Goal: Task Accomplishment & Management: Use online tool/utility

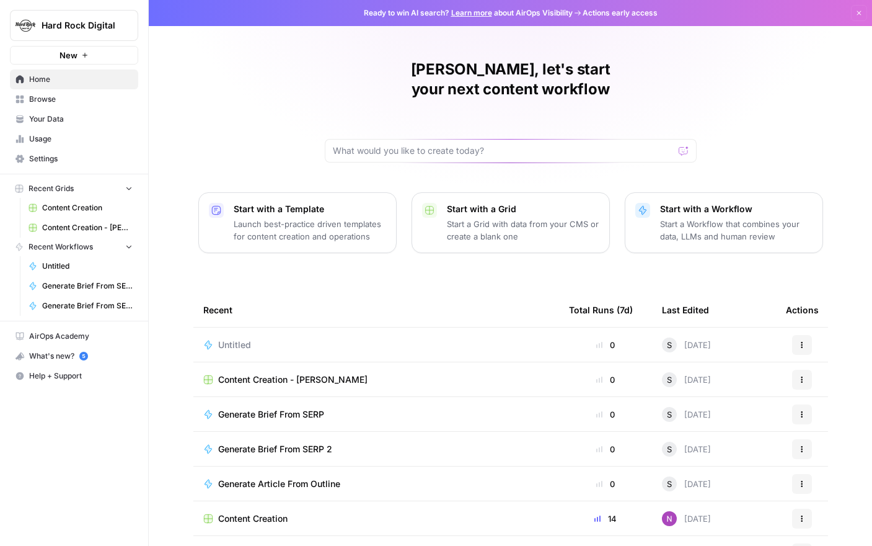
click at [324, 373] on span "Content Creation - [PERSON_NAME]" at bounding box center [292, 379] width 149 height 12
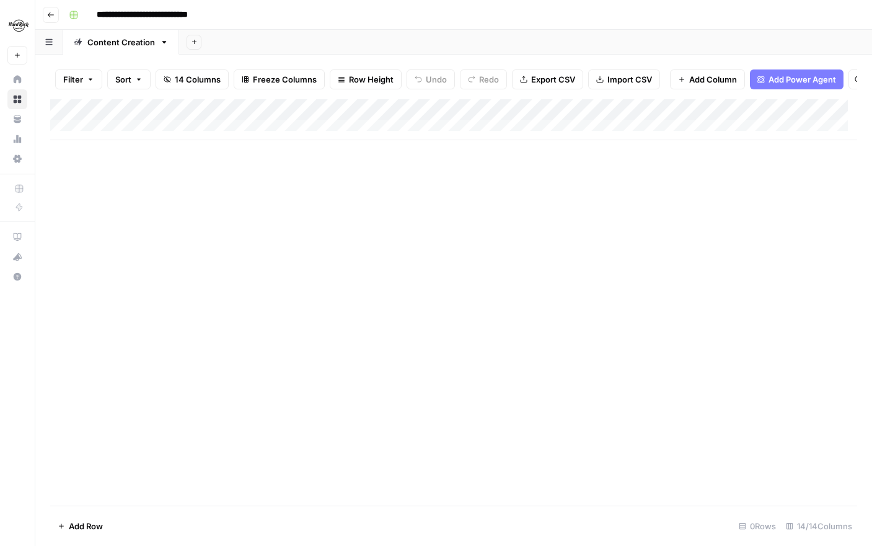
click at [310, 118] on div "Add Column" at bounding box center [453, 119] width 807 height 41
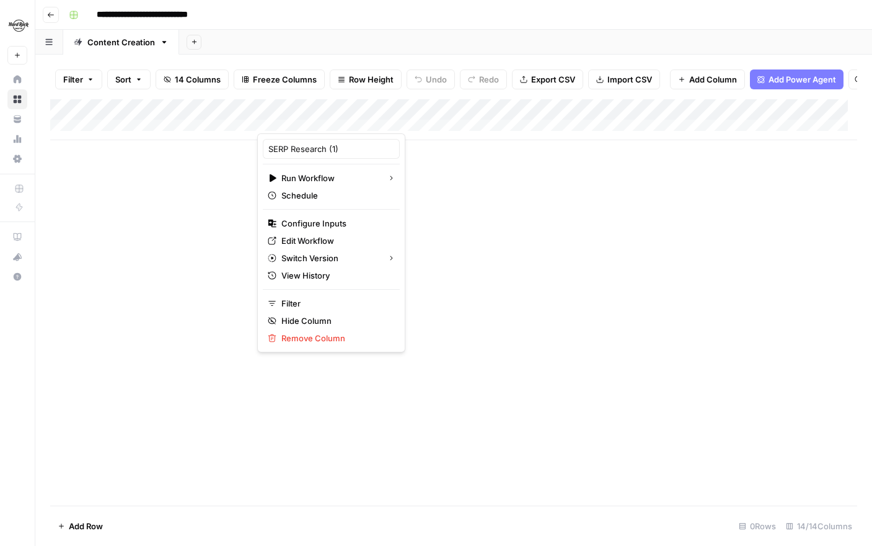
click at [310, 118] on div at bounding box center [313, 120] width 112 height 25
click at [314, 237] on span "Edit Workflow" at bounding box center [335, 240] width 108 height 12
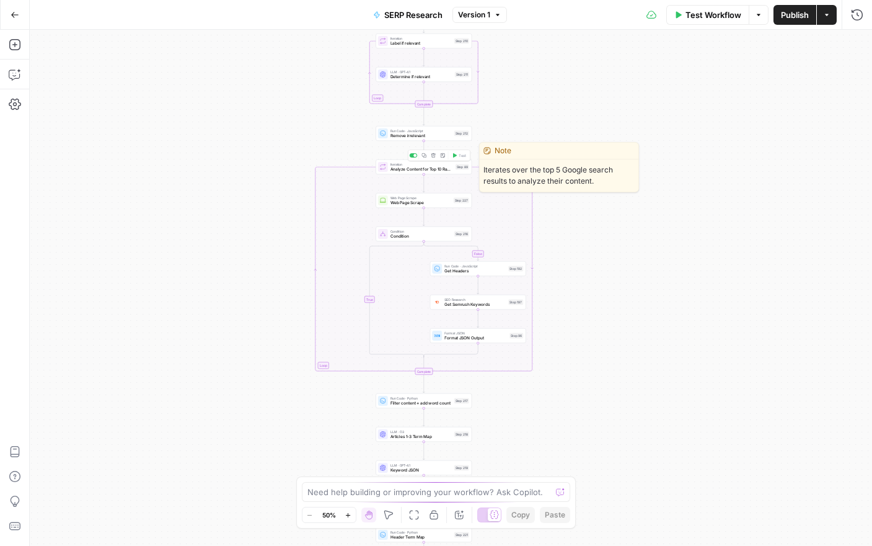
click at [428, 170] on span "Analyze Content for Top 10 Ranking Pages" at bounding box center [422, 169] width 63 height 6
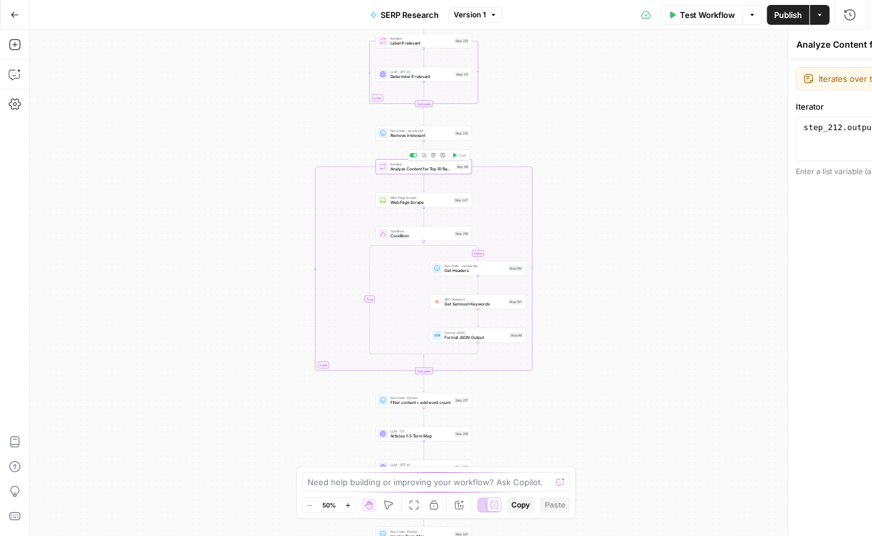
click at [428, 170] on span "Analyze Content for Top 10 Ranking Pages" at bounding box center [422, 169] width 63 height 6
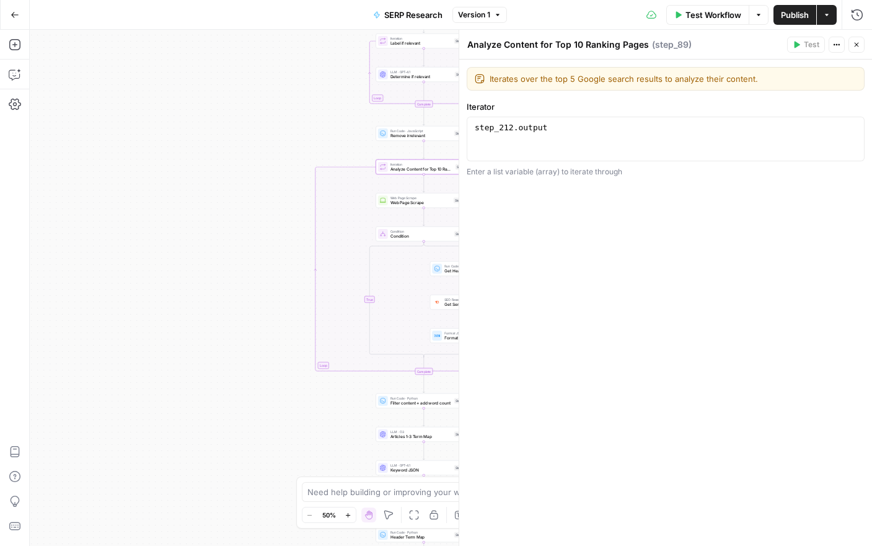
click at [263, 164] on div "false true Workflow Set Inputs Inputs Run Code · Python Get SERP Parameters Ste…" at bounding box center [451, 288] width 842 height 516
click at [237, 207] on div "false true Workflow Set Inputs Inputs Run Code · Python Get SERP Parameters Ste…" at bounding box center [451, 288] width 842 height 516
click at [237, 206] on div "false true Workflow Set Inputs Inputs Run Code · Python Get SERP Parameters Ste…" at bounding box center [451, 288] width 842 height 516
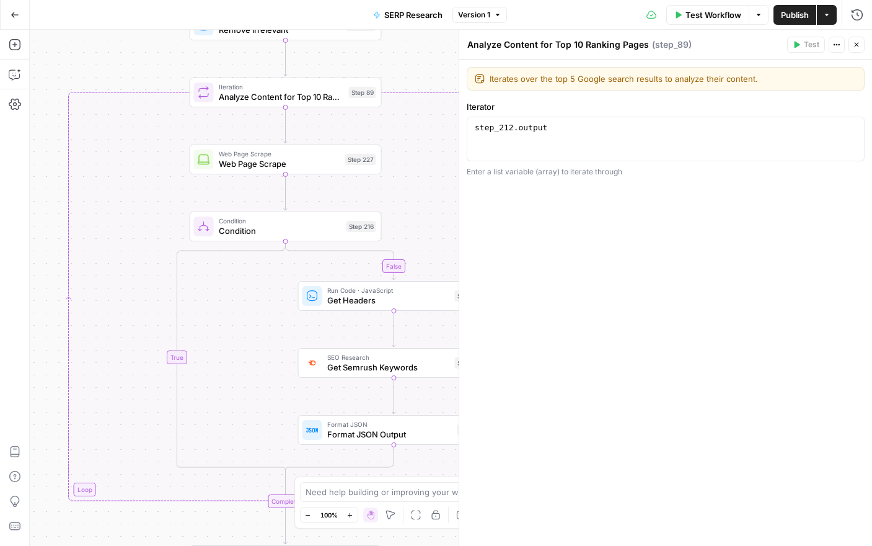
drag, startPoint x: 250, startPoint y: 212, endPoint x: -75, endPoint y: 177, distance: 326.7
click at [0, 177] on html "Hard Rock Digital New Home Browse Your Data Usage Settings Recent Grids Content…" at bounding box center [436, 273] width 872 height 546
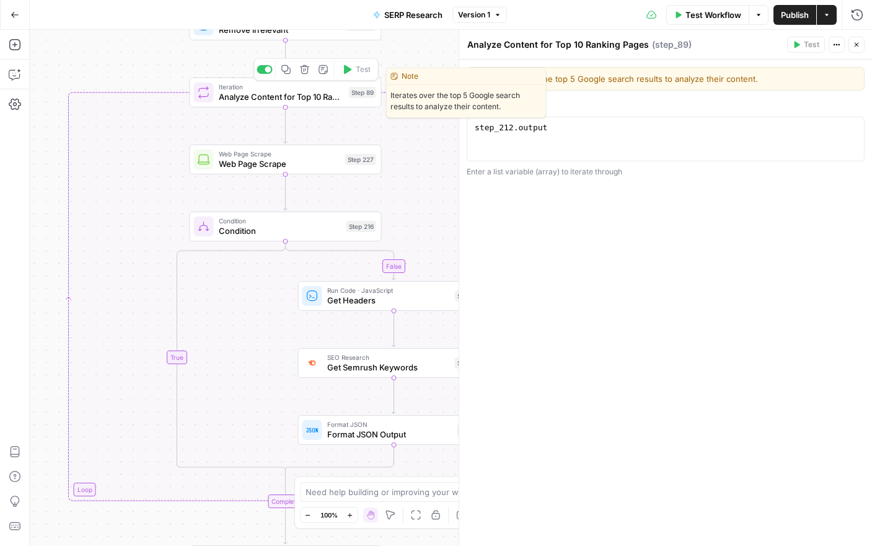
click at [326, 95] on span "Analyze Content for Top 10 Ranking Pages" at bounding box center [281, 97] width 125 height 12
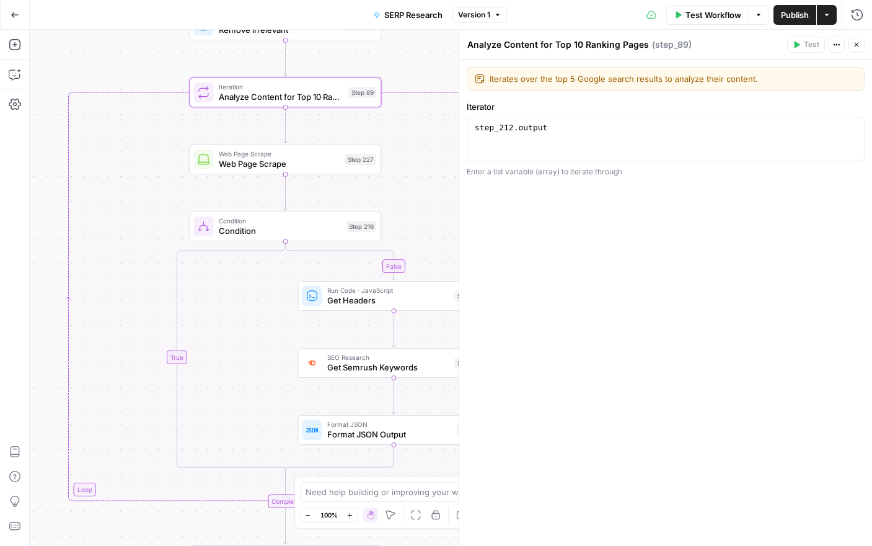
click at [862, 45] on button "Close" at bounding box center [857, 45] width 16 height 16
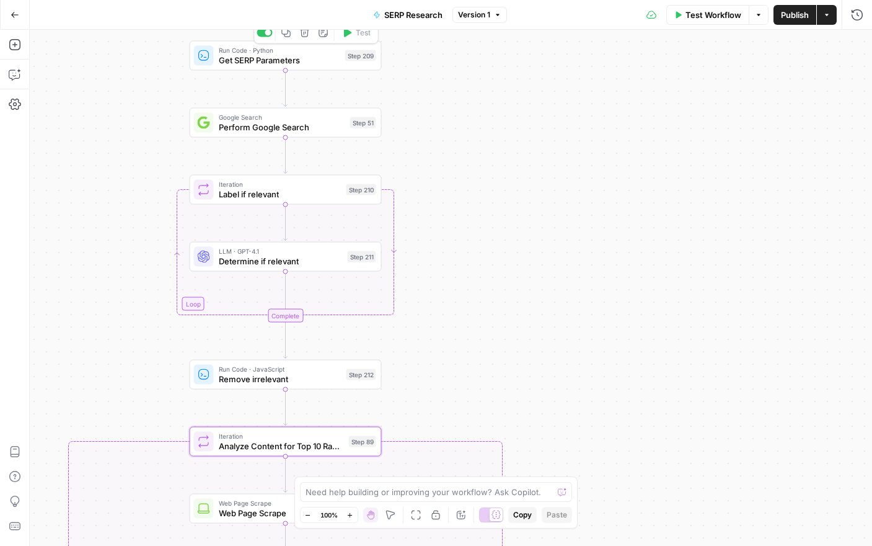
click at [361, 61] on div "Run Code · Python Get SERP Parameters Step 209 Copy step Delete step Add Note T…" at bounding box center [285, 55] width 182 height 21
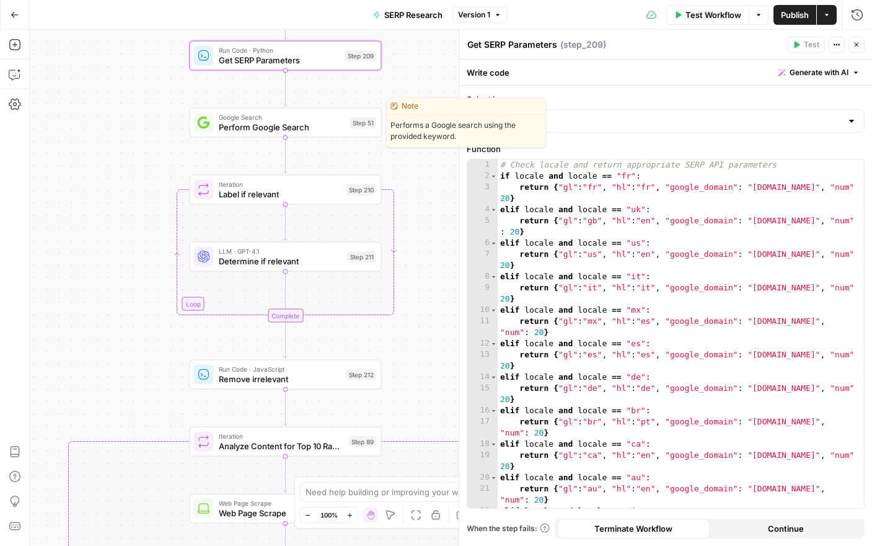
click at [316, 125] on span "Perform Google Search" at bounding box center [282, 127] width 126 height 12
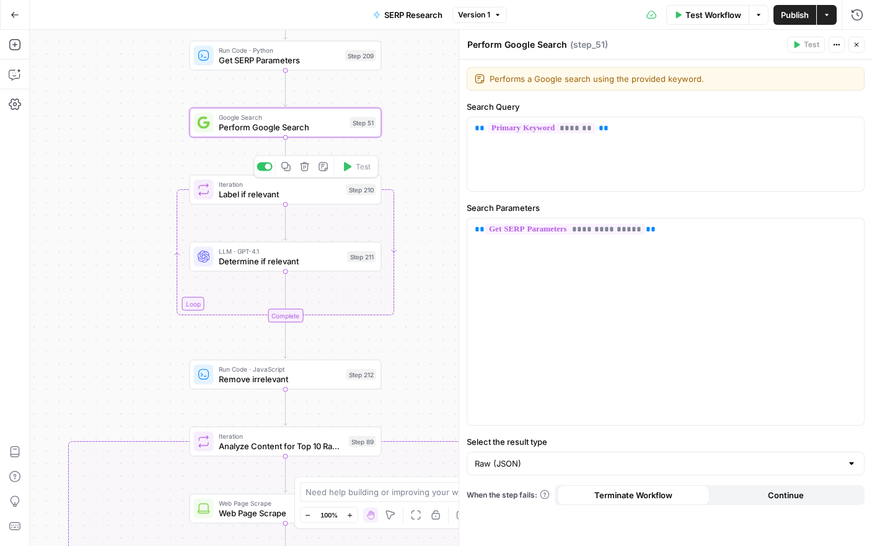
click at [338, 197] on span "Label if relevant" at bounding box center [280, 194] width 123 height 12
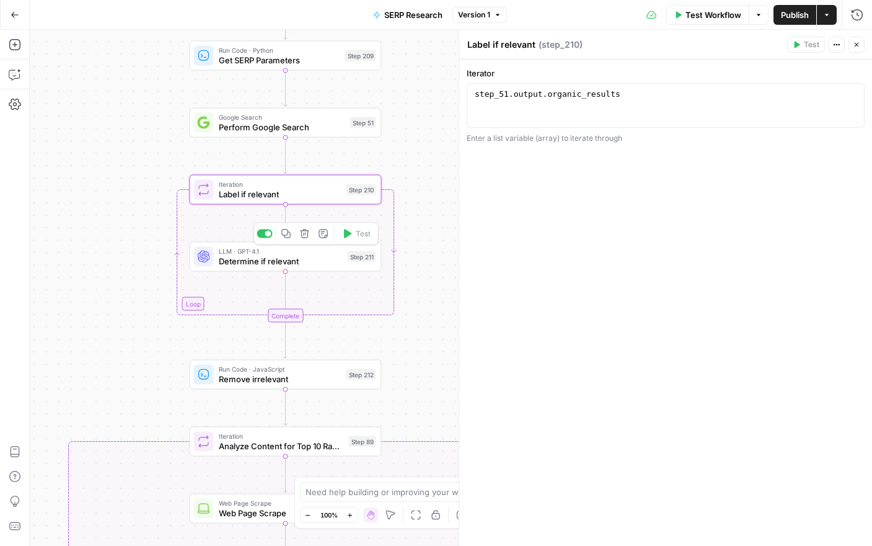
click at [340, 262] on span "Determine if relevant" at bounding box center [281, 261] width 124 height 12
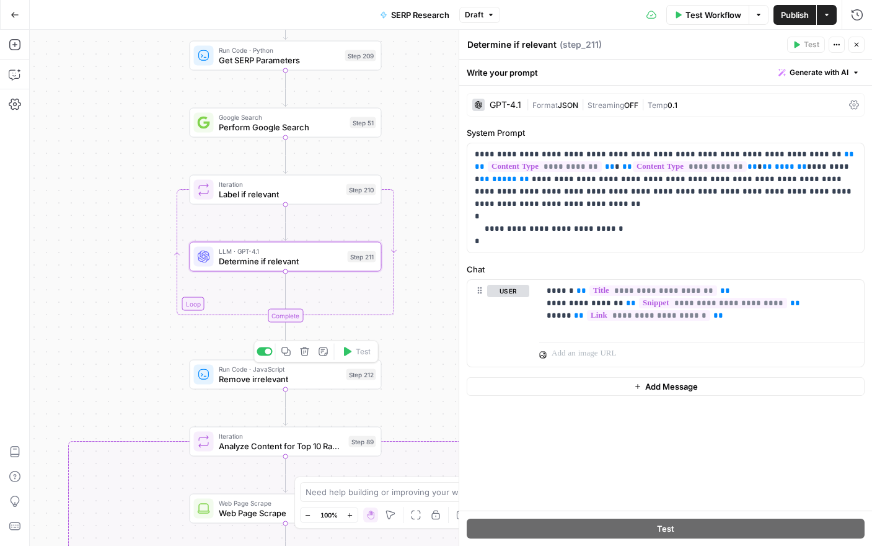
click at [327, 381] on span "Remove irrelevant" at bounding box center [280, 379] width 123 height 12
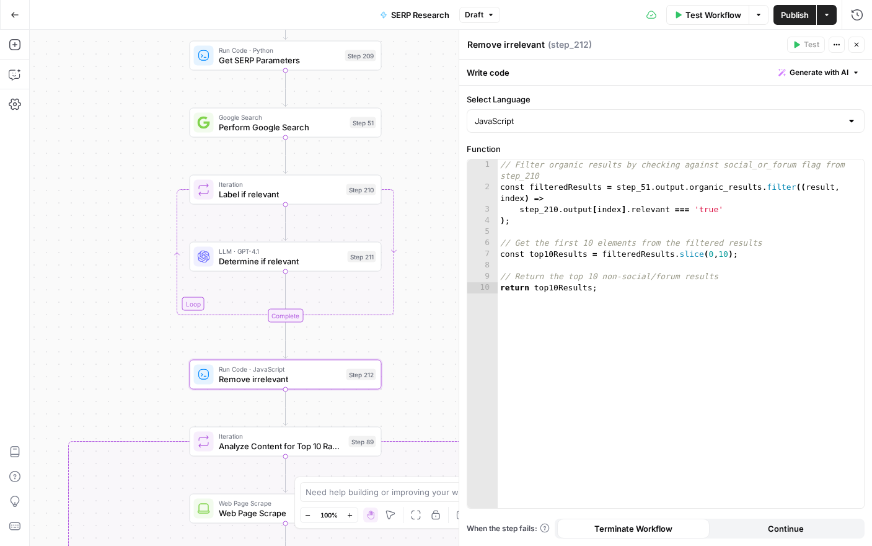
click at [126, 205] on div "false true Workflow Set Inputs Inputs Run Code · Python Get SERP Parameters Ste…" at bounding box center [451, 288] width 842 height 516
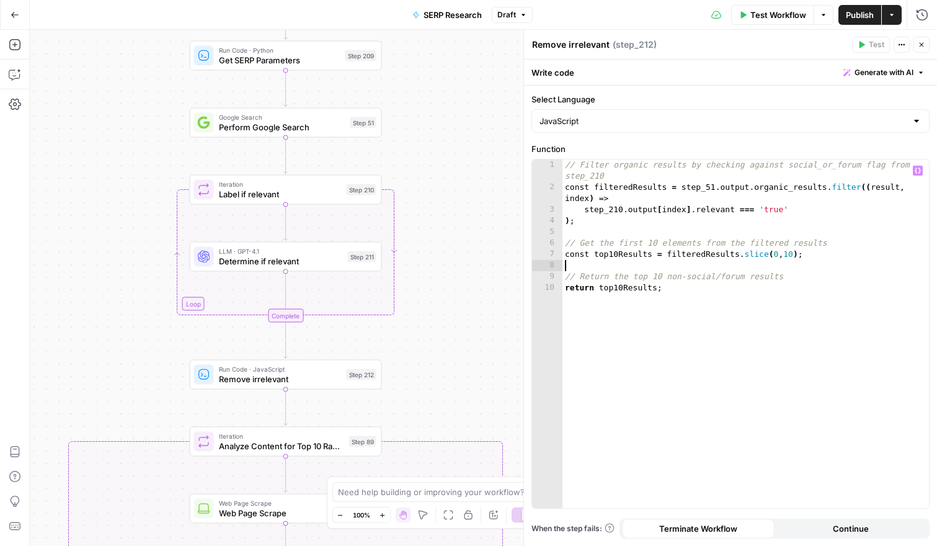
click at [666, 265] on div "// Filter organic results by checking against social_or_forum flag from step_21…" at bounding box center [745, 350] width 366 height 382
click at [361, 491] on textarea at bounding box center [462, 491] width 248 height 12
type textarea "yes I want to change this so we only look at the top 5 results"
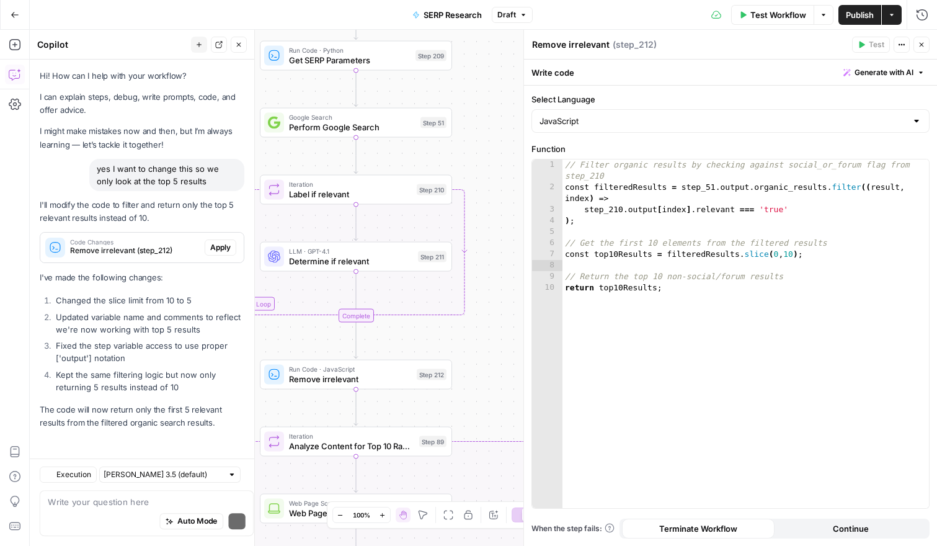
scroll to position [1, 0]
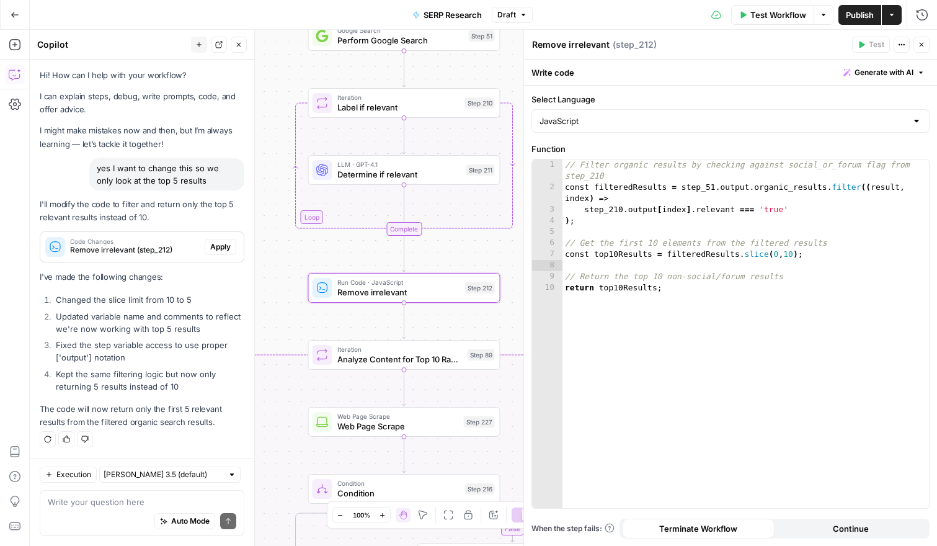
click at [211, 245] on span "Apply" at bounding box center [220, 246] width 20 height 11
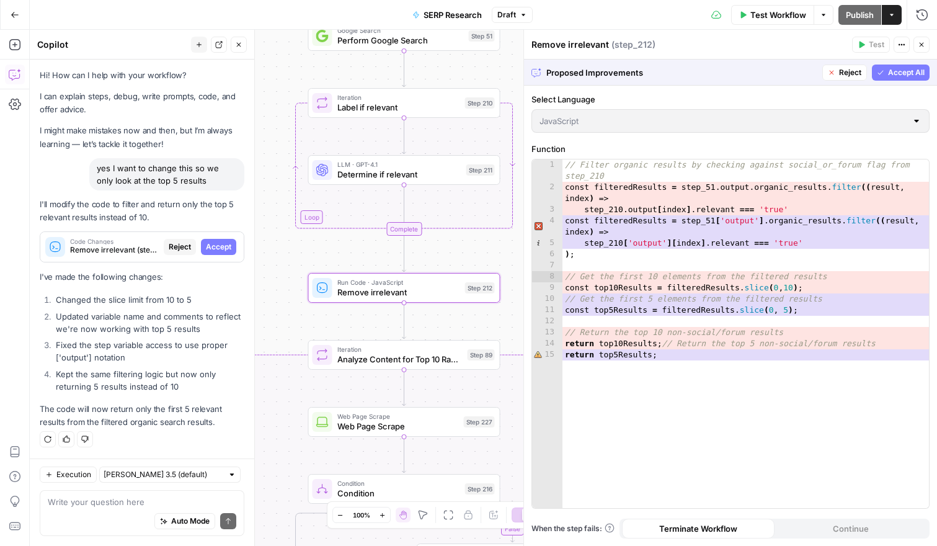
click at [208, 245] on span "Accept" at bounding box center [218, 246] width 25 height 11
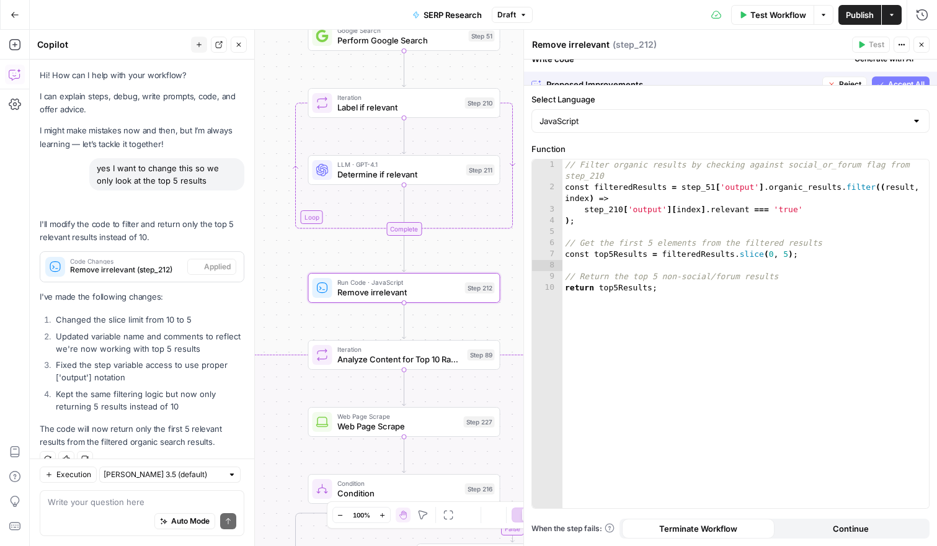
scroll to position [20, 0]
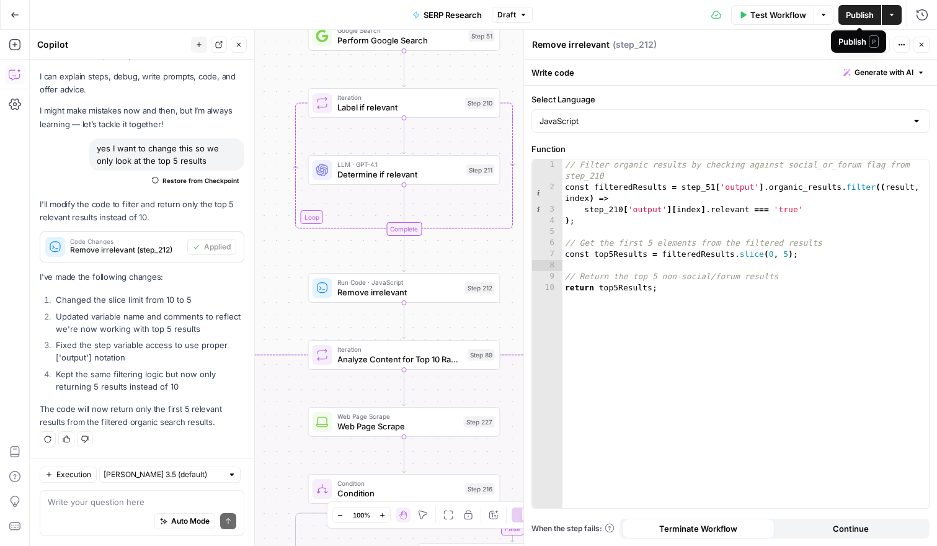
click at [867, 15] on span "Publish" at bounding box center [860, 15] width 28 height 12
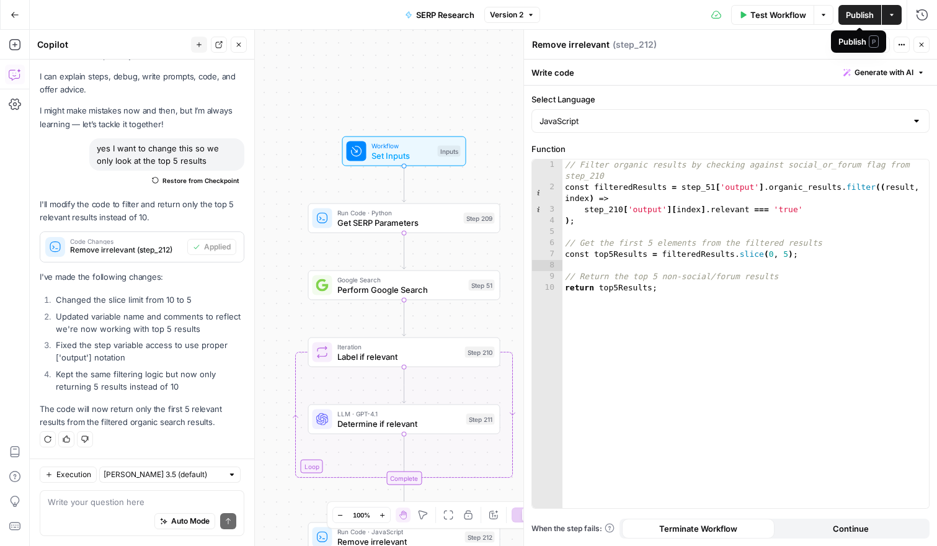
click at [851, 12] on span "Publish" at bounding box center [860, 15] width 28 height 12
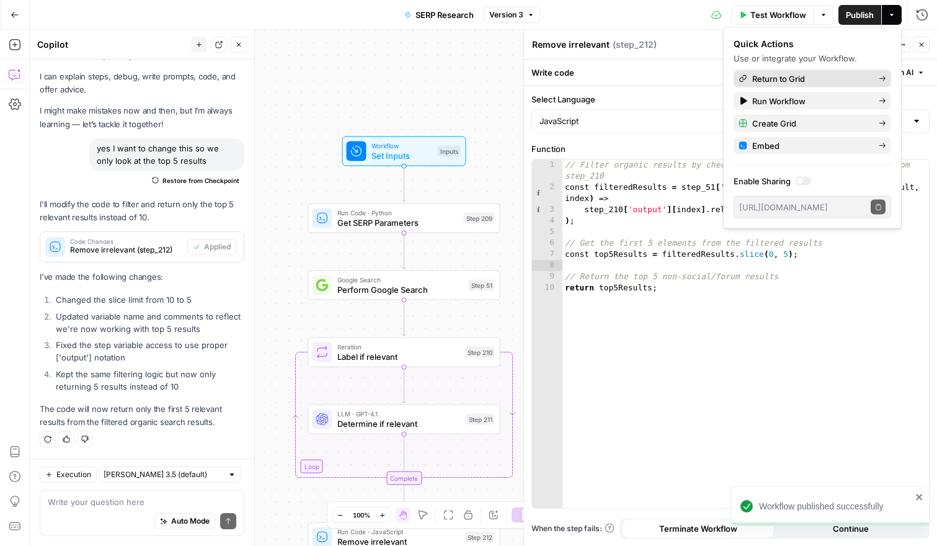
click at [774, 78] on span "Return to Grid" at bounding box center [810, 79] width 117 height 12
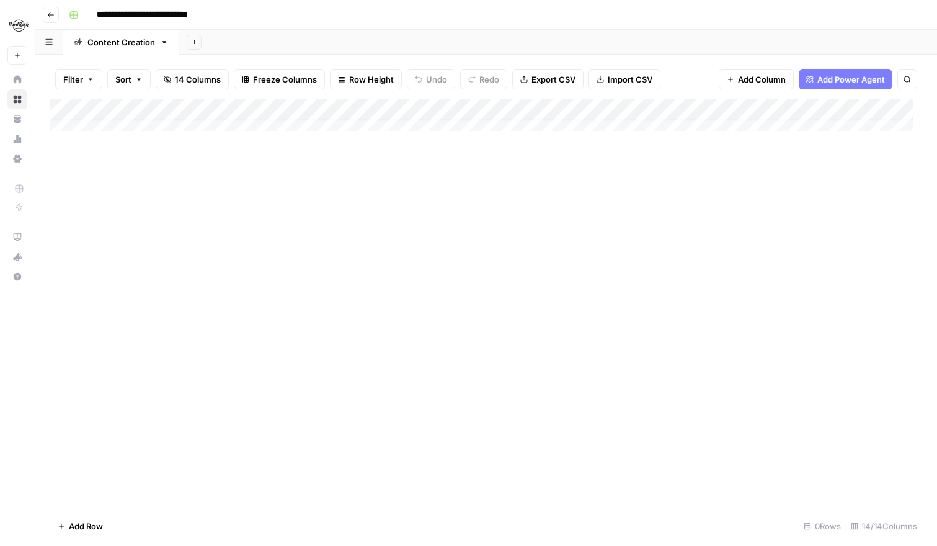
scroll to position [9, 0]
click at [53, 12] on icon "button" at bounding box center [50, 14] width 7 height 7
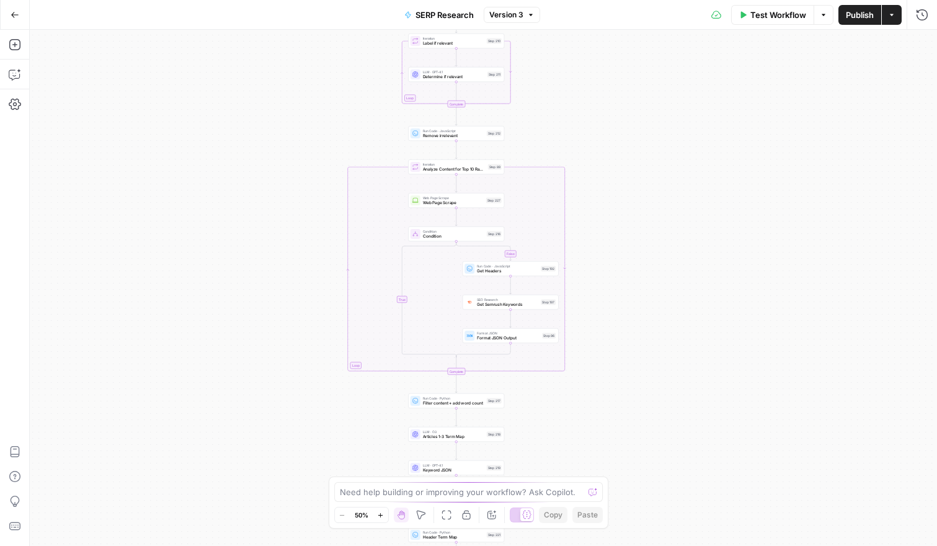
click at [17, 9] on button "Go Back" at bounding box center [15, 15] width 22 height 22
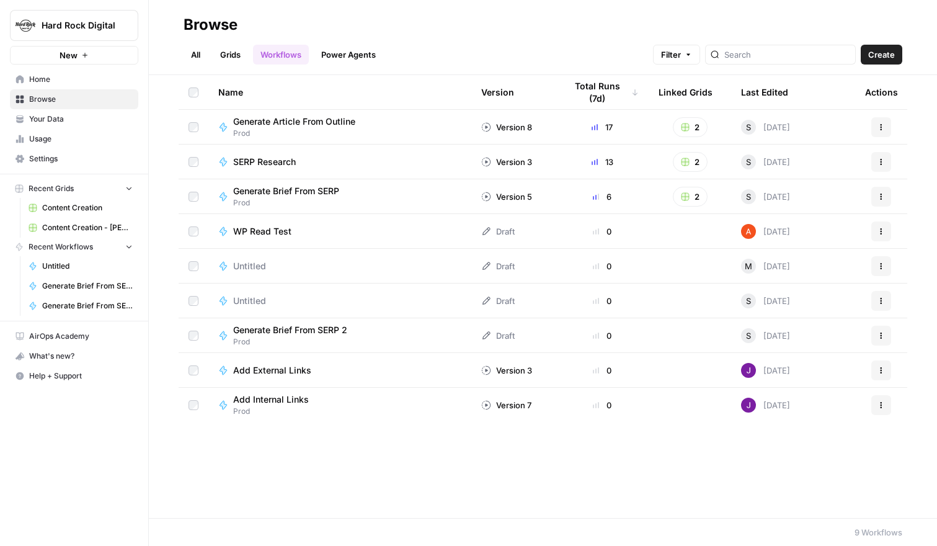
click at [686, 193] on rect "button" at bounding box center [684, 196] width 7 height 7
click at [714, 241] on span "Content Creation" at bounding box center [746, 242] width 99 height 12
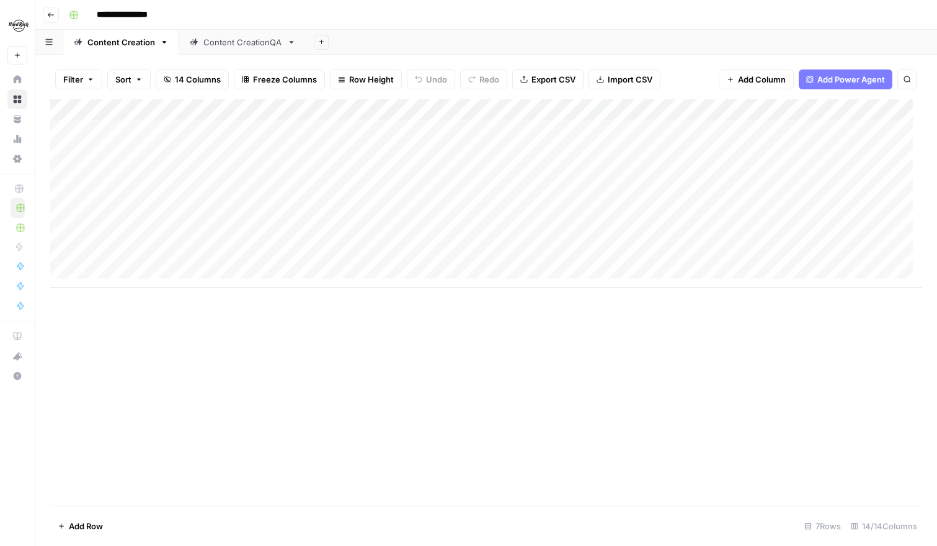
click at [358, 110] on div "Add Column" at bounding box center [486, 193] width 872 height 188
click at [370, 136] on span "All Rows" at bounding box center [402, 138] width 78 height 12
click at [572, 131] on div "Add Column" at bounding box center [486, 193] width 872 height 188
click at [241, 39] on div "Content CreationQA" at bounding box center [242, 42] width 79 height 12
click at [107, 43] on div "Content Creation" at bounding box center [121, 42] width 68 height 12
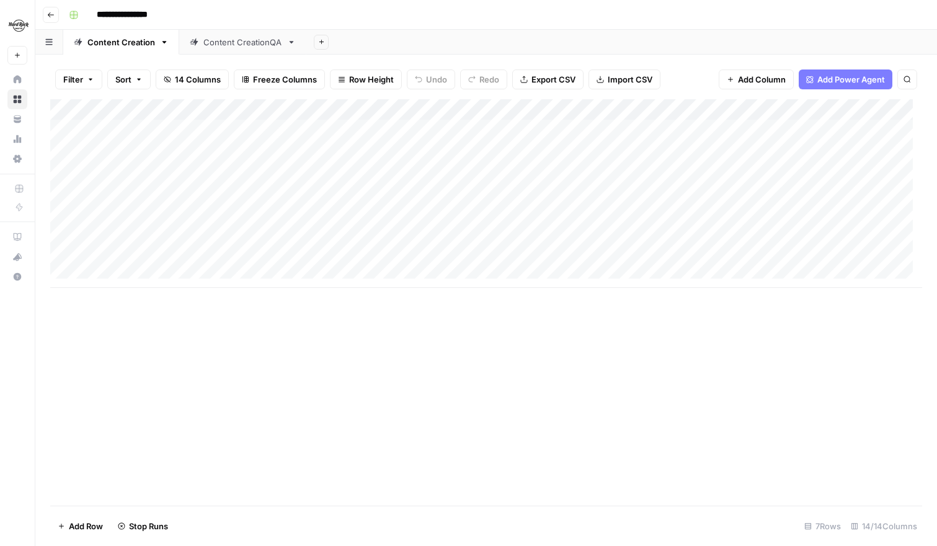
click at [316, 129] on div "Add Column" at bounding box center [486, 193] width 872 height 188
click at [343, 127] on div "Add Column" at bounding box center [486, 193] width 872 height 188
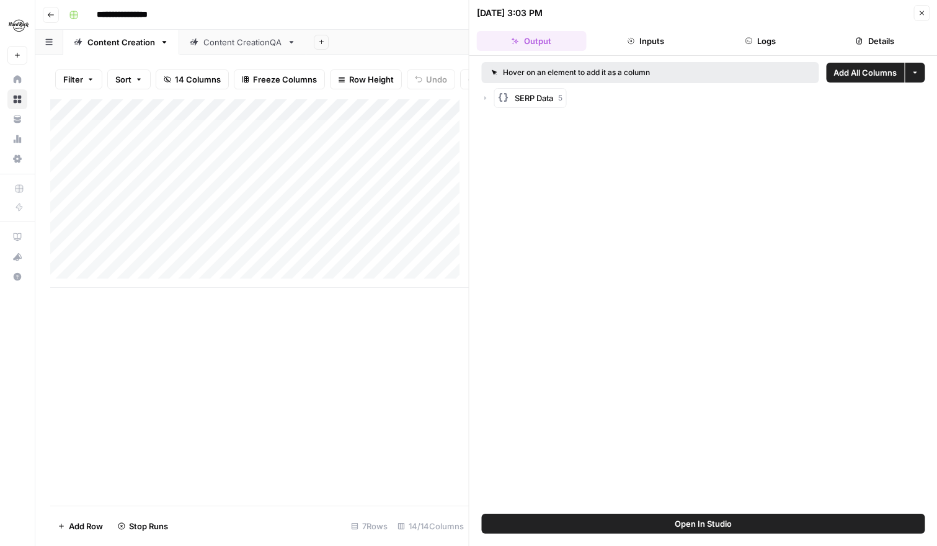
click at [487, 95] on icon "button" at bounding box center [485, 97] width 7 height 7
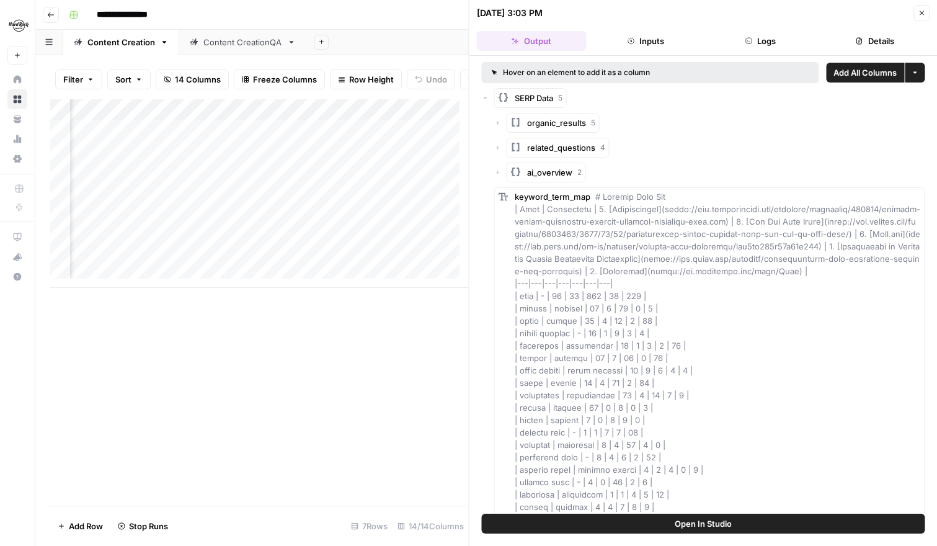
scroll to position [0, 94]
click at [502, 119] on div "organic_results 5" at bounding box center [709, 123] width 431 height 20
click at [498, 122] on icon "button" at bounding box center [498, 123] width 2 height 4
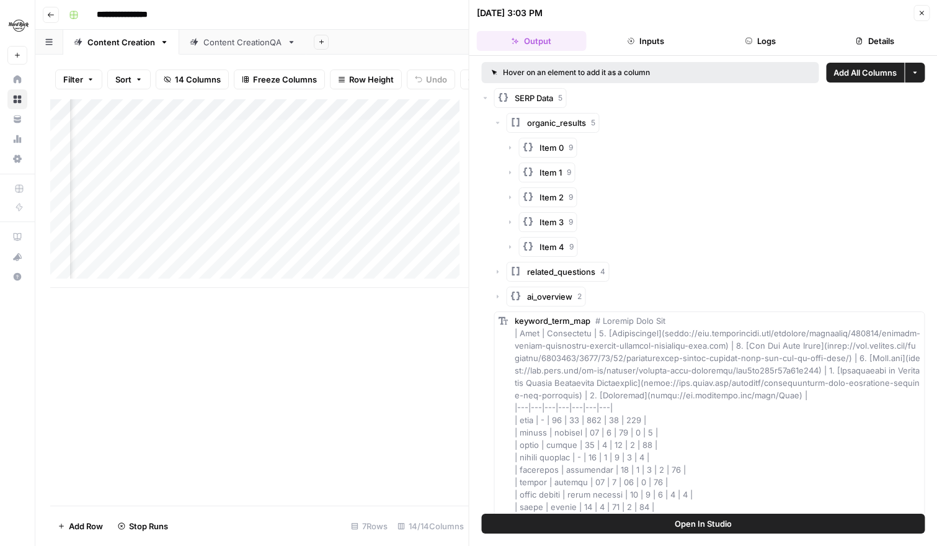
click at [511, 144] on icon "button" at bounding box center [509, 147] width 7 height 7
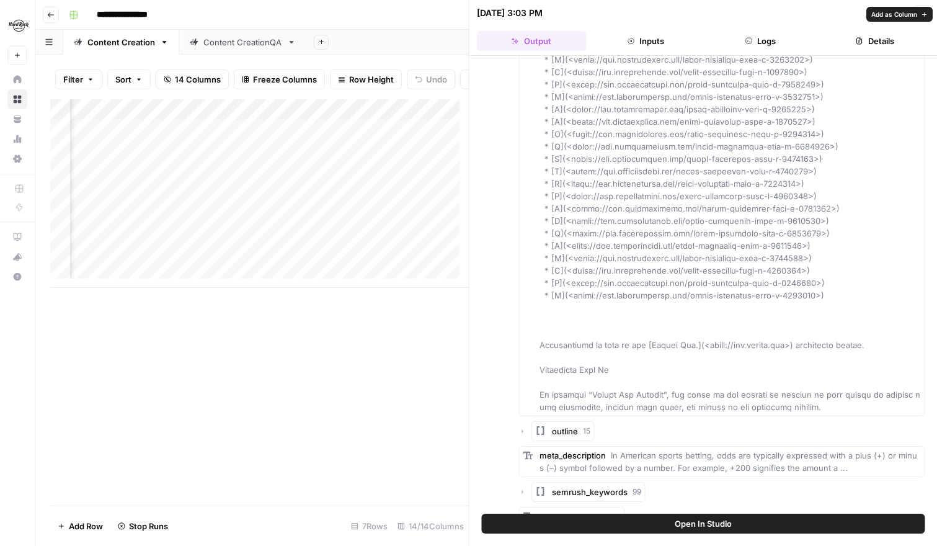
scroll to position [6733, 0]
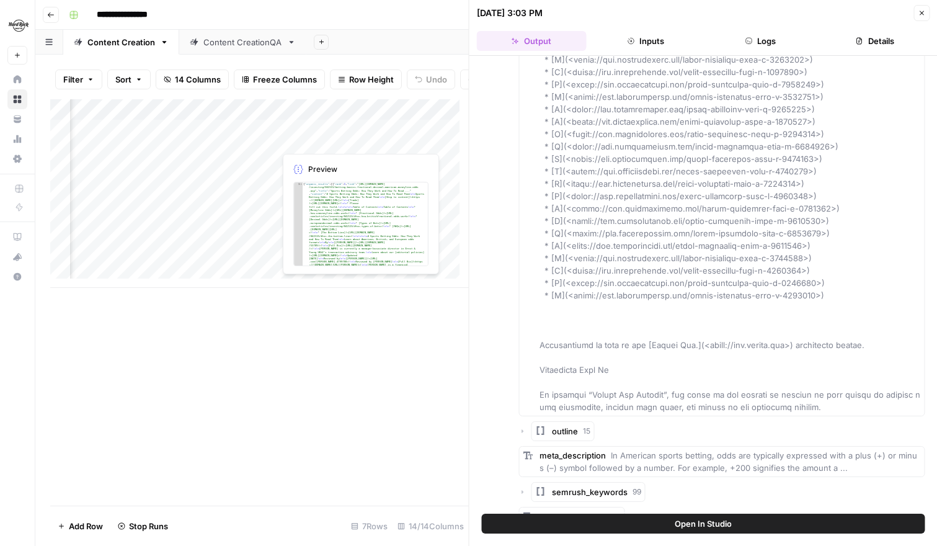
click at [347, 135] on div "Add Column" at bounding box center [259, 193] width 418 height 188
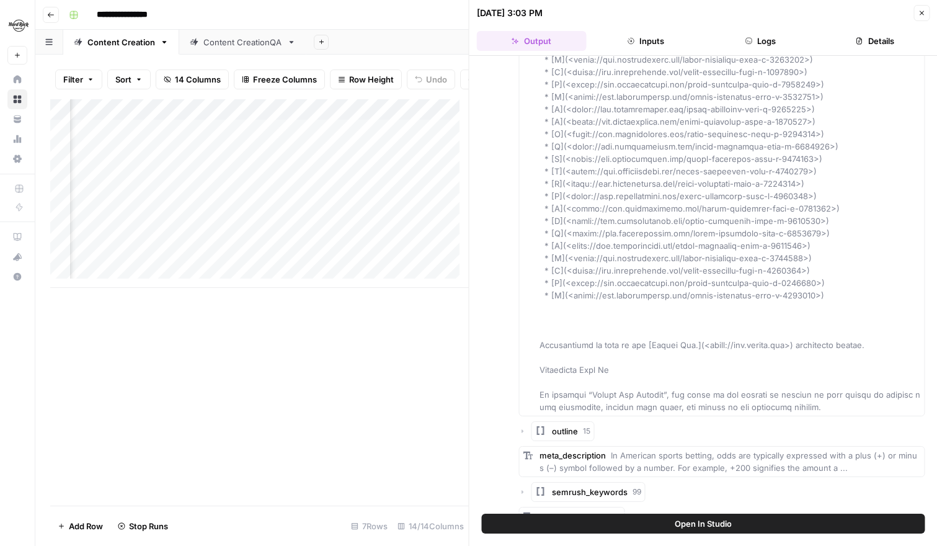
click at [923, 7] on button "Close" at bounding box center [921, 13] width 16 height 16
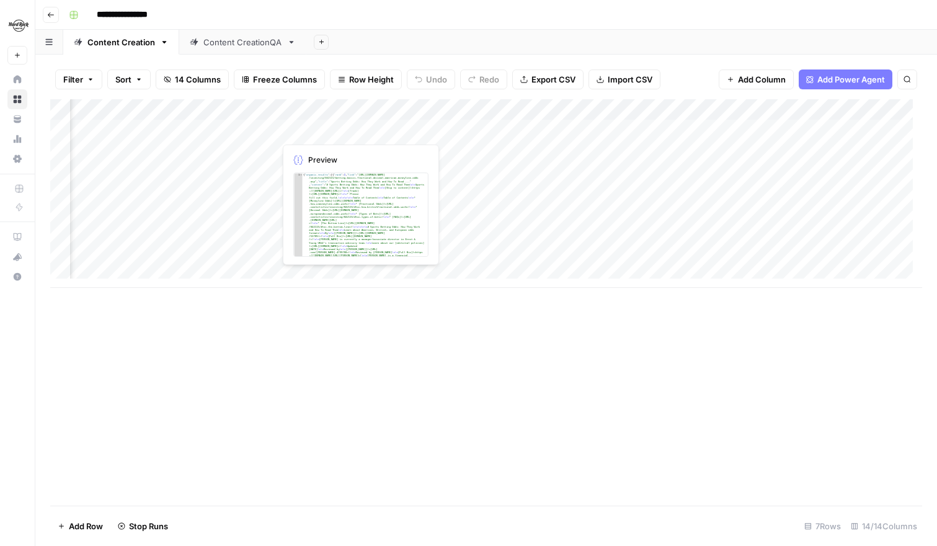
click at [320, 130] on div "Add Column" at bounding box center [486, 193] width 872 height 188
click at [320, 130] on body "**********" at bounding box center [463, 268] width 927 height 536
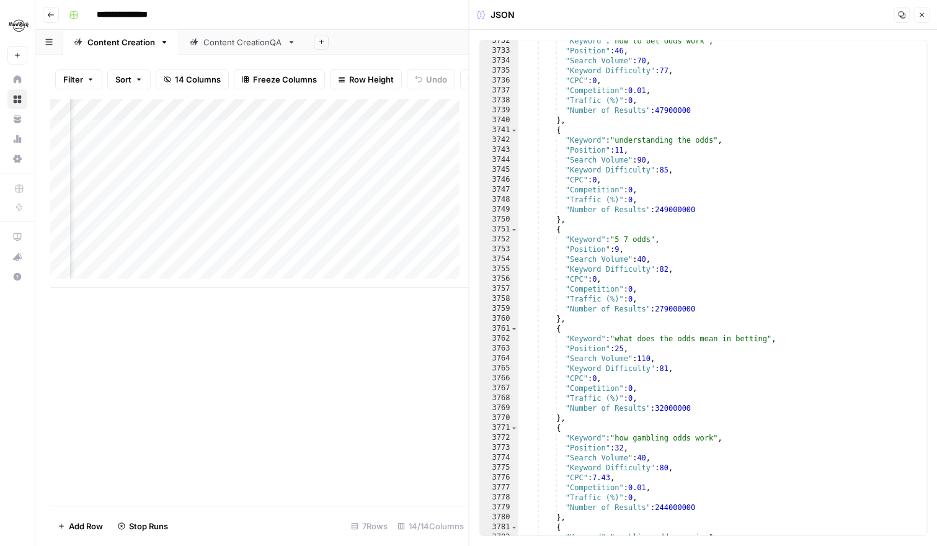
scroll to position [0, 353]
click at [193, 139] on div "Add Column" at bounding box center [259, 193] width 418 height 188
click at [249, 138] on div "Add Column" at bounding box center [259, 193] width 418 height 188
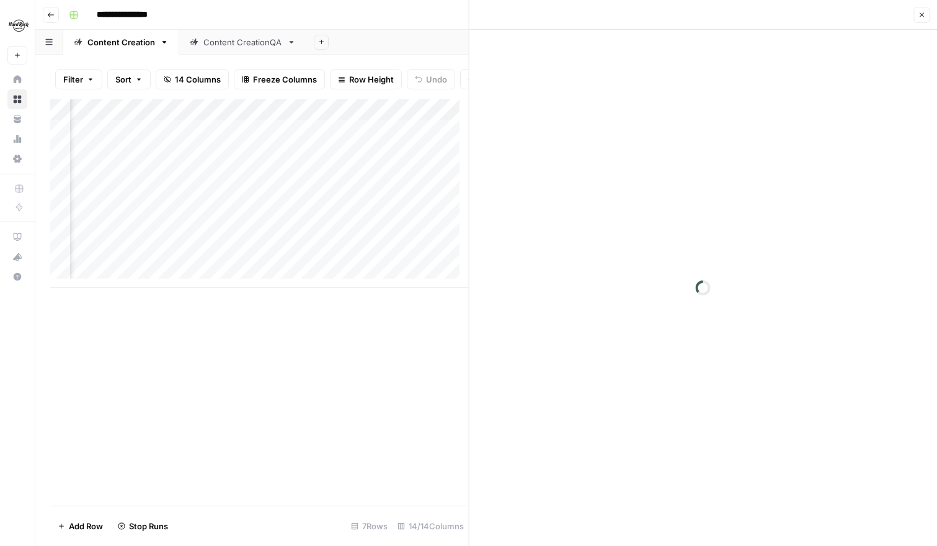
click at [249, 138] on div at bounding box center [223, 139] width 192 height 23
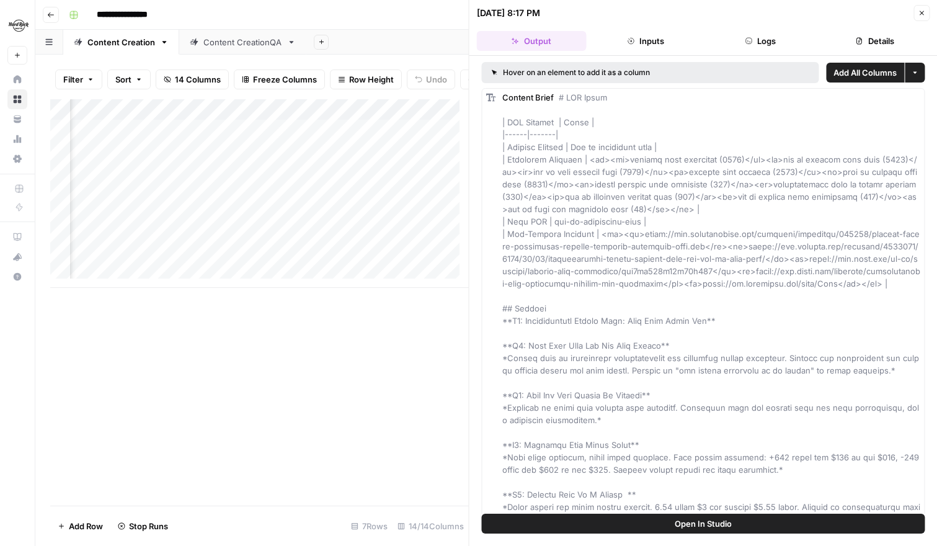
click at [290, 136] on div at bounding box center [223, 139] width 192 height 23
click at [359, 136] on div "Add Column" at bounding box center [259, 193] width 418 height 188
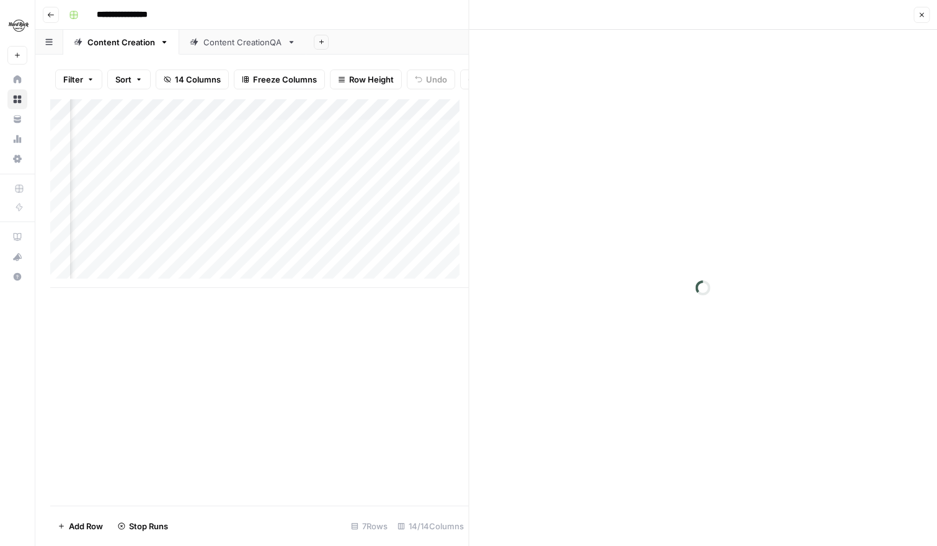
click at [359, 136] on div at bounding box center [373, 139] width 113 height 23
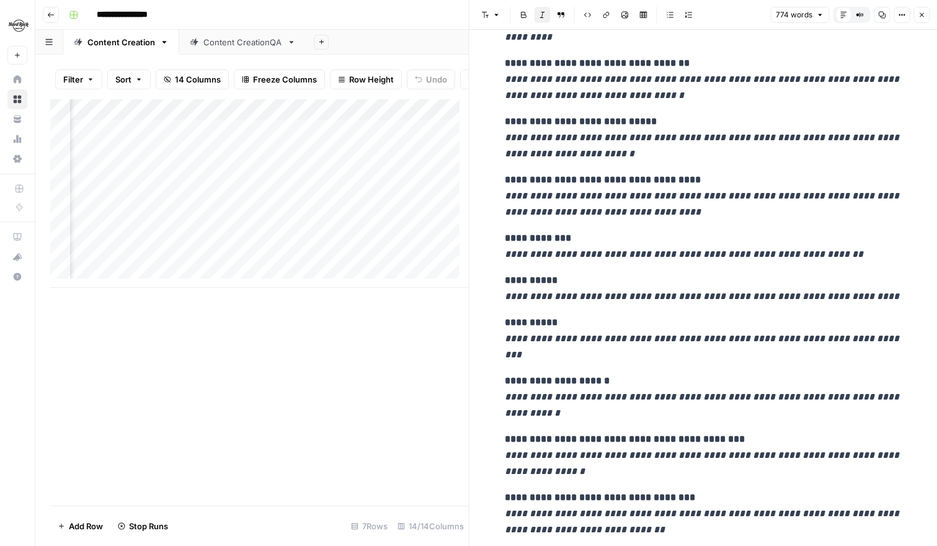
scroll to position [0, 725]
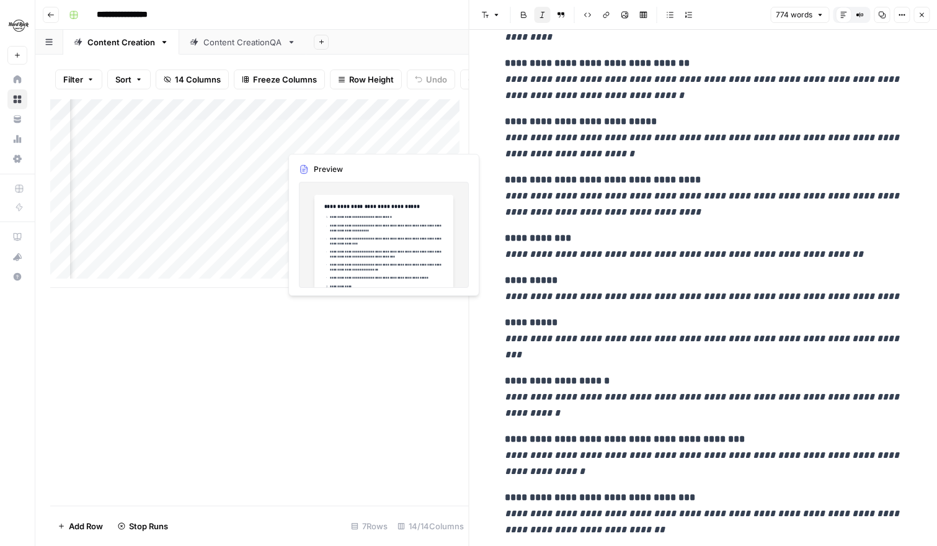
click at [335, 135] on div "Add Column" at bounding box center [259, 193] width 418 height 188
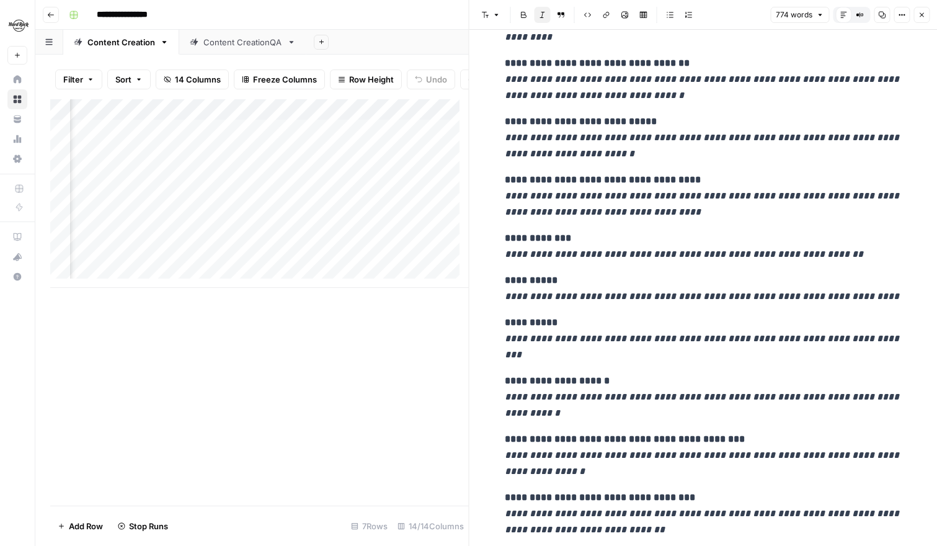
click at [363, 216] on div "Add Column" at bounding box center [259, 193] width 418 height 188
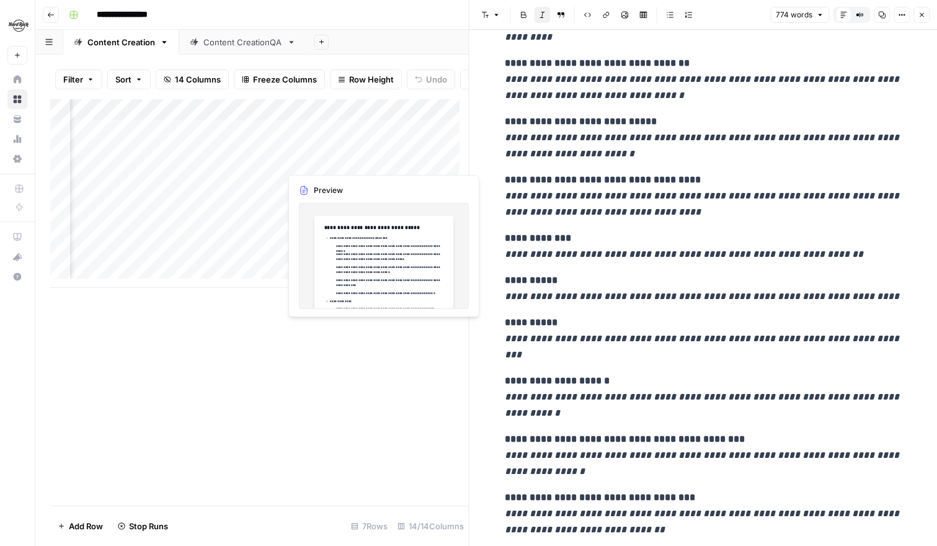
click at [332, 144] on div "Add Column" at bounding box center [259, 193] width 418 height 188
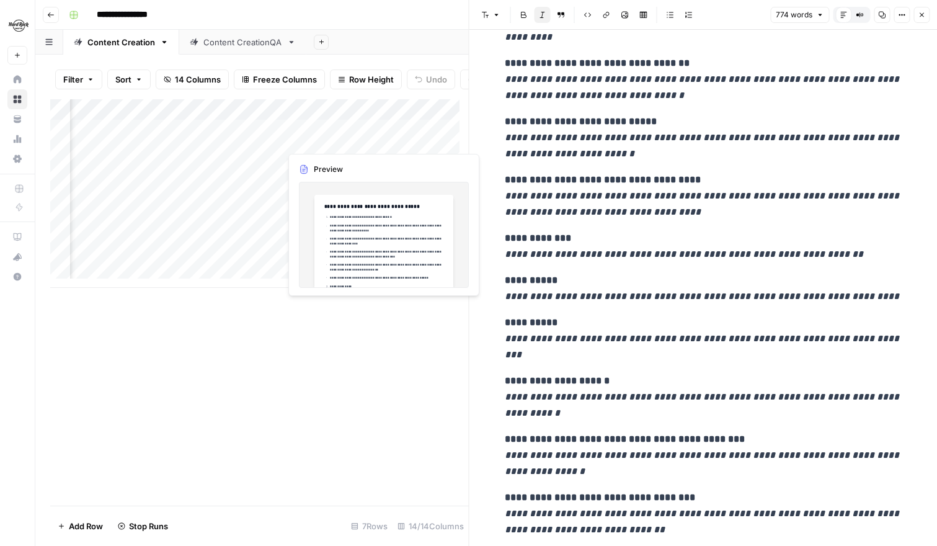
click at [332, 145] on div "Add Column" at bounding box center [259, 193] width 418 height 188
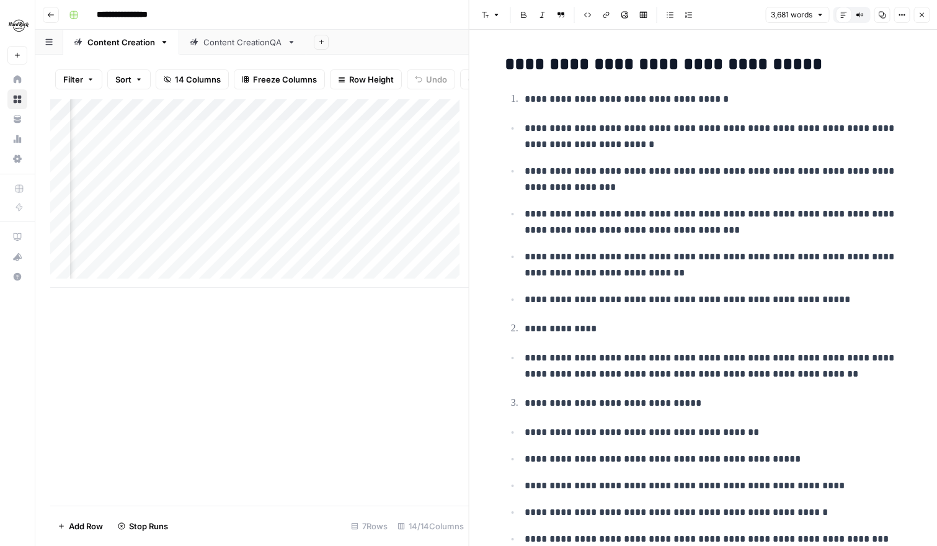
scroll to position [0, 141]
click at [419, 120] on div "Add Column" at bounding box center [259, 193] width 418 height 188
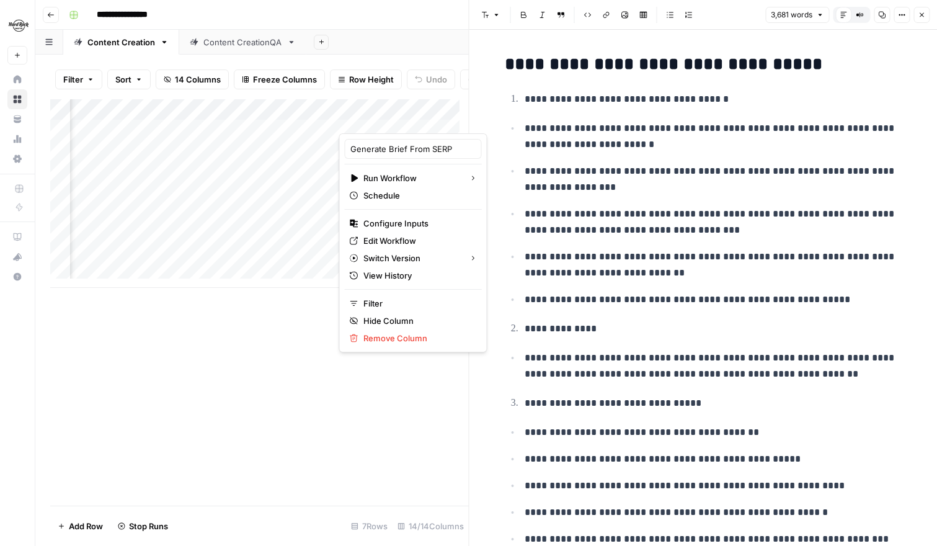
click at [419, 120] on div at bounding box center [434, 120] width 191 height 25
click at [373, 240] on span "Edit Workflow" at bounding box center [417, 240] width 108 height 12
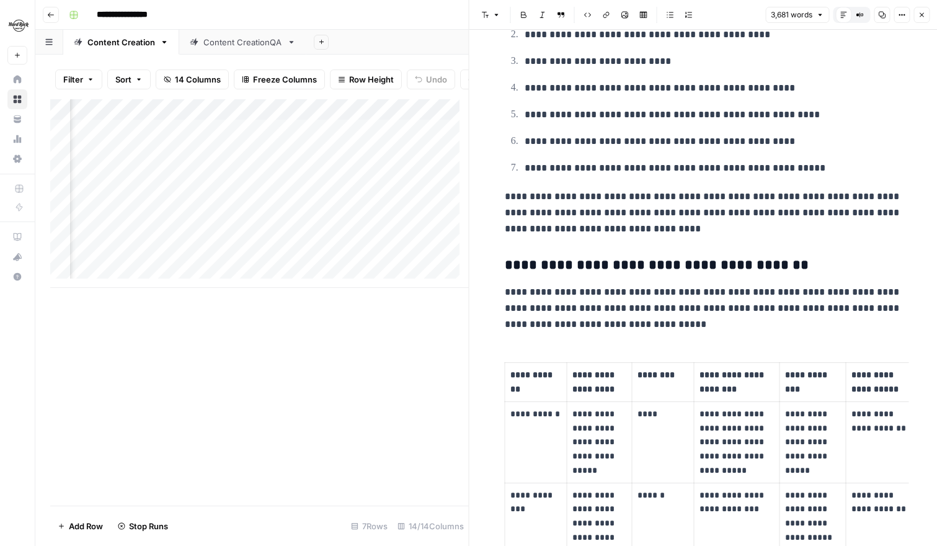
scroll to position [0, 270]
click at [391, 138] on div "Add Column" at bounding box center [259, 193] width 418 height 188
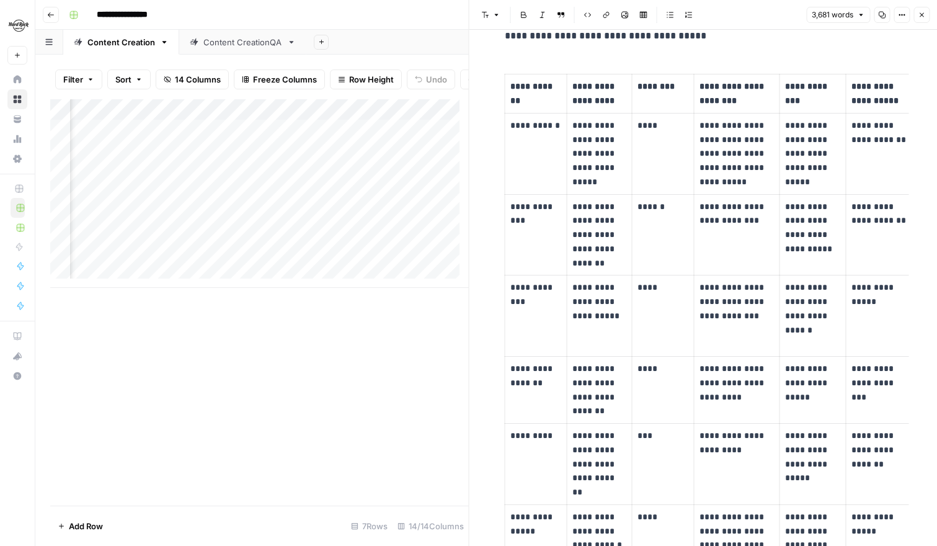
scroll to position [1329, 0]
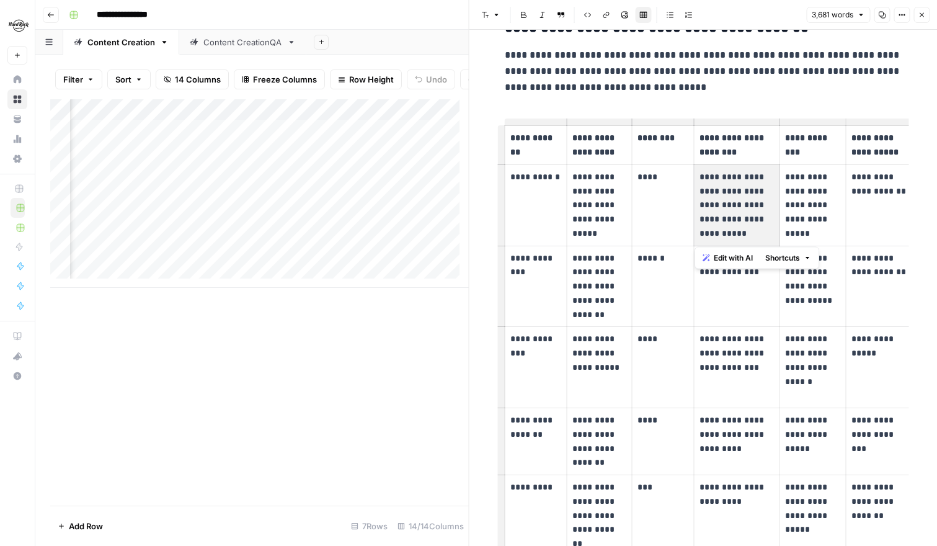
drag, startPoint x: 754, startPoint y: 232, endPoint x: 696, endPoint y: 183, distance: 76.5
click at [699, 183] on p "**********" at bounding box center [736, 205] width 75 height 71
click at [753, 232] on p "**********" at bounding box center [736, 205] width 75 height 71
drag, startPoint x: 752, startPoint y: 233, endPoint x: 697, endPoint y: 178, distance: 78.0
click at [699, 178] on p "**********" at bounding box center [736, 205] width 75 height 71
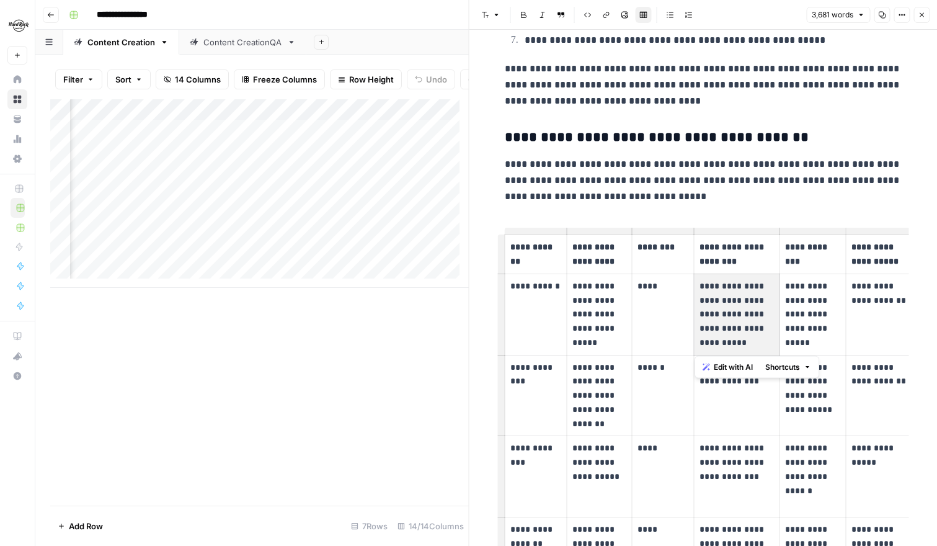
scroll to position [0, 140]
click at [411, 141] on div "Add Column" at bounding box center [259, 193] width 418 height 188
click at [411, 141] on div at bounding box center [436, 139] width 192 height 23
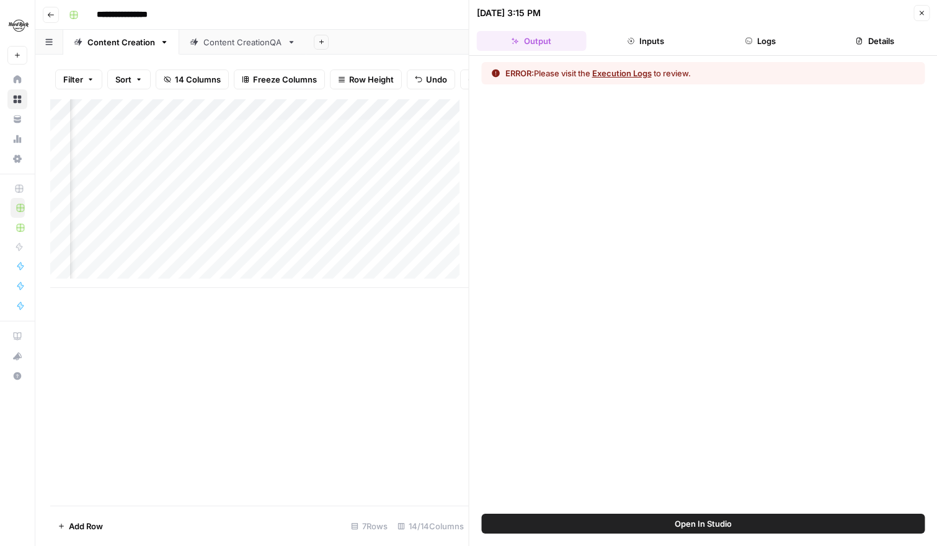
click at [616, 74] on button "Execution Logs" at bounding box center [622, 73] width 60 height 12
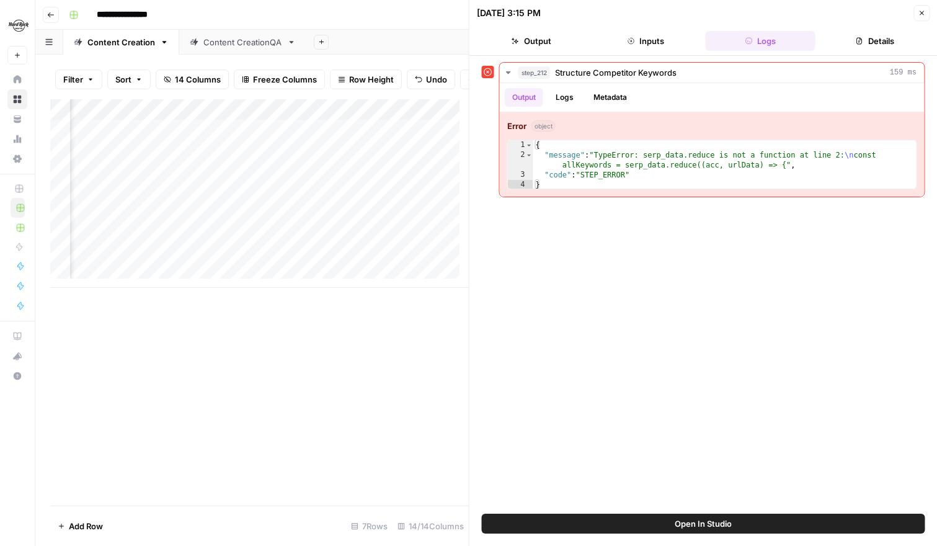
click at [488, 71] on icon at bounding box center [488, 72] width 8 height 8
click at [489, 75] on icon at bounding box center [488, 72] width 8 height 8
click at [677, 524] on span "Open In Studio" at bounding box center [702, 523] width 57 height 12
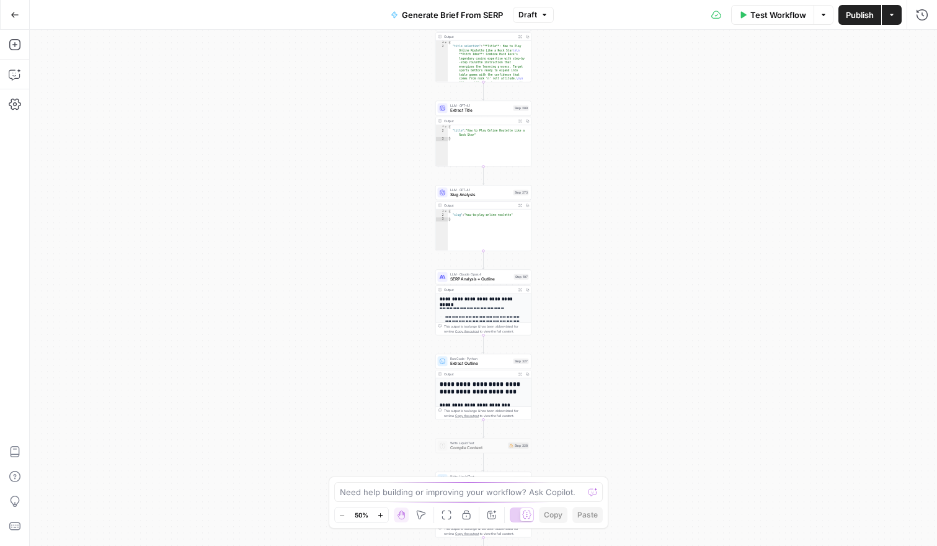
click at [497, 304] on div "**********" at bounding box center [483, 371] width 95 height 156
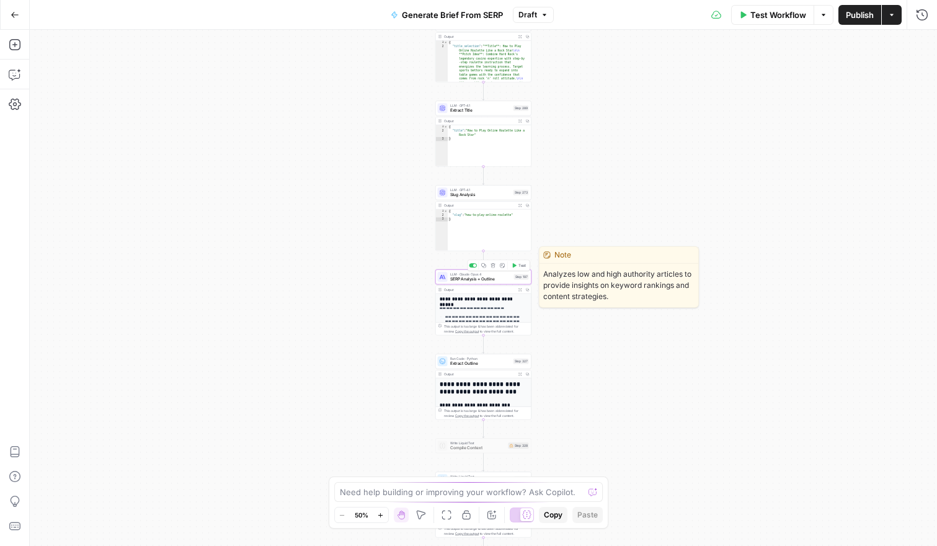
click at [503, 279] on span "SERP Analysis + Outline" at bounding box center [480, 279] width 61 height 6
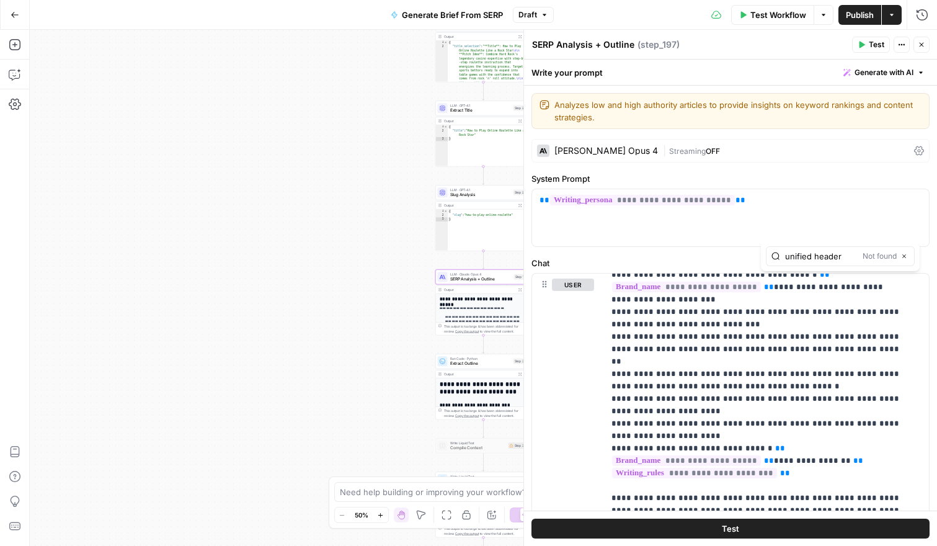
type input "unified header"
drag, startPoint x: 847, startPoint y: 255, endPoint x: 724, endPoint y: 235, distance: 124.3
click at [724, 235] on div "**********" at bounding box center [730, 303] width 413 height 486
click at [902, 255] on icon "button" at bounding box center [904, 256] width 6 height 6
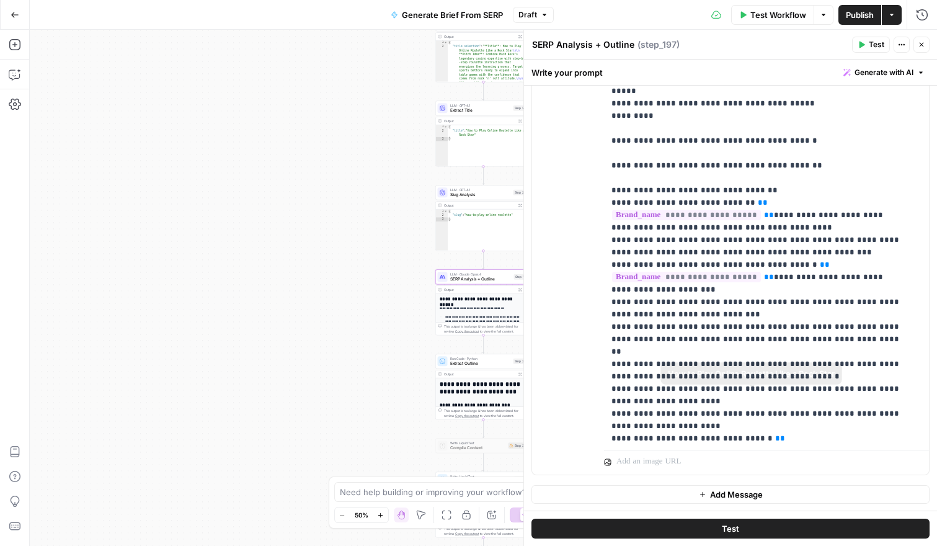
scroll to position [2014, 0]
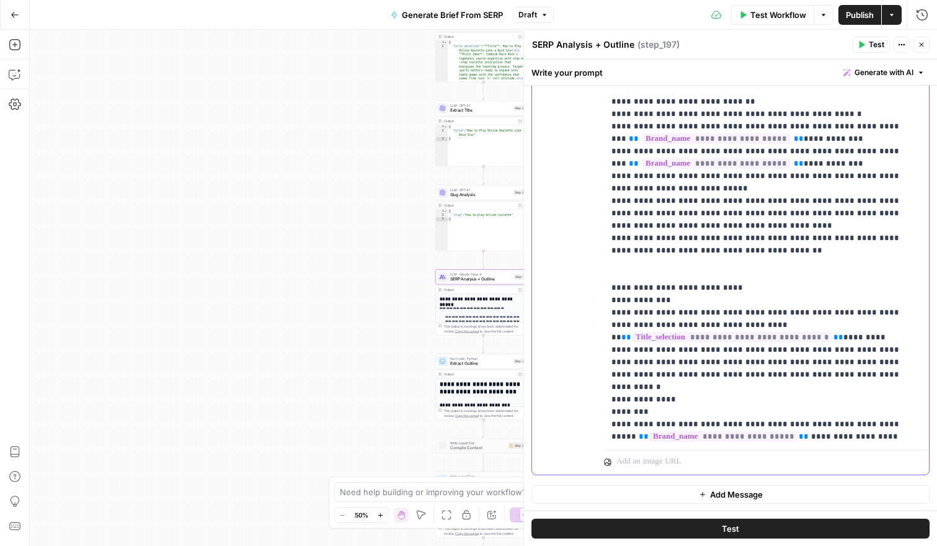
scroll to position [1310, 0]
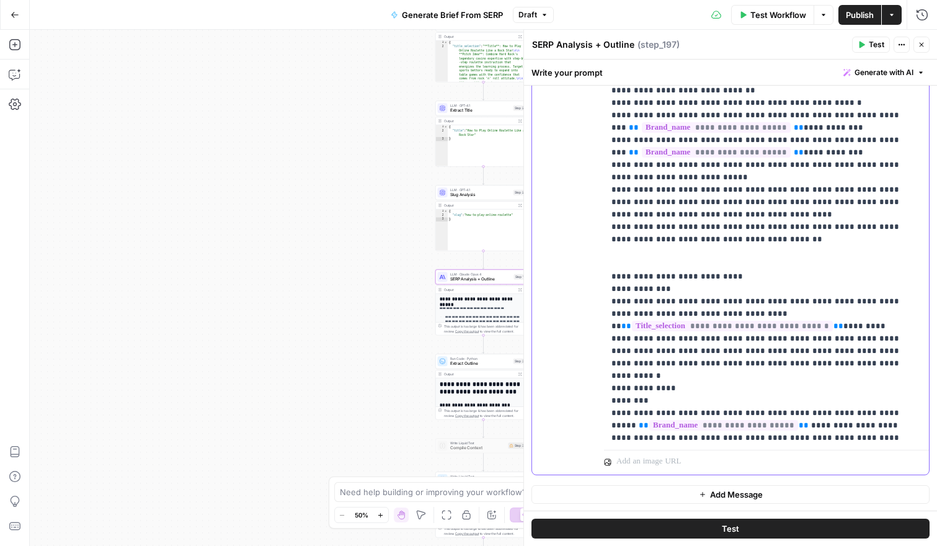
click at [674, 327] on p "**********" at bounding box center [756, 53] width 291 height 2839
click at [730, 327] on p "**********" at bounding box center [756, 53] width 291 height 2839
click at [850, 12] on span "Publish" at bounding box center [860, 15] width 28 height 12
drag, startPoint x: 884, startPoint y: 324, endPoint x: 680, endPoint y: 325, distance: 203.9
click at [680, 325] on p "**********" at bounding box center [756, 53] width 291 height 2839
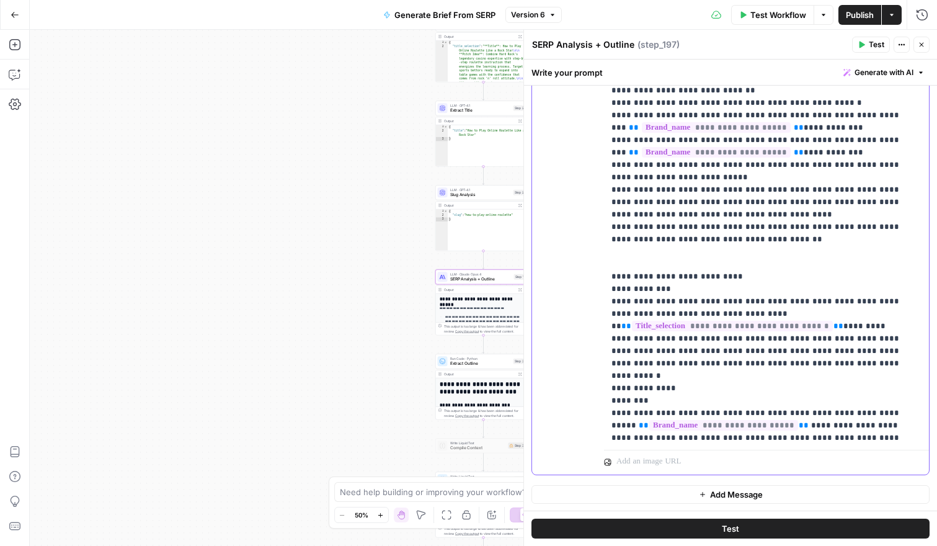
click at [773, 327] on p "**********" at bounding box center [756, 53] width 291 height 2839
drag, startPoint x: 903, startPoint y: 324, endPoint x: 806, endPoint y: 312, distance: 97.4
click at [903, 324] on div "**********" at bounding box center [762, 191] width 316 height 505
click at [663, 351] on p "**********" at bounding box center [756, 66] width 291 height 2864
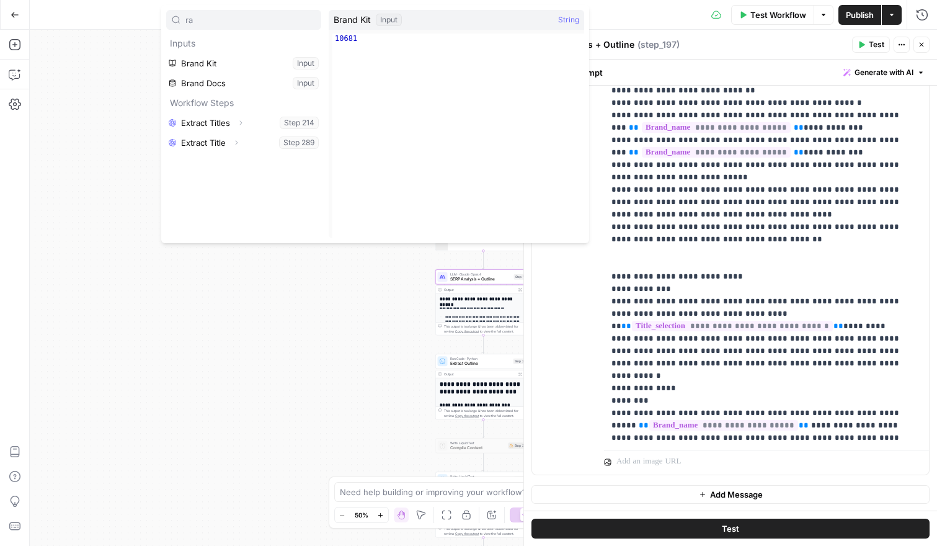
type input "ra"
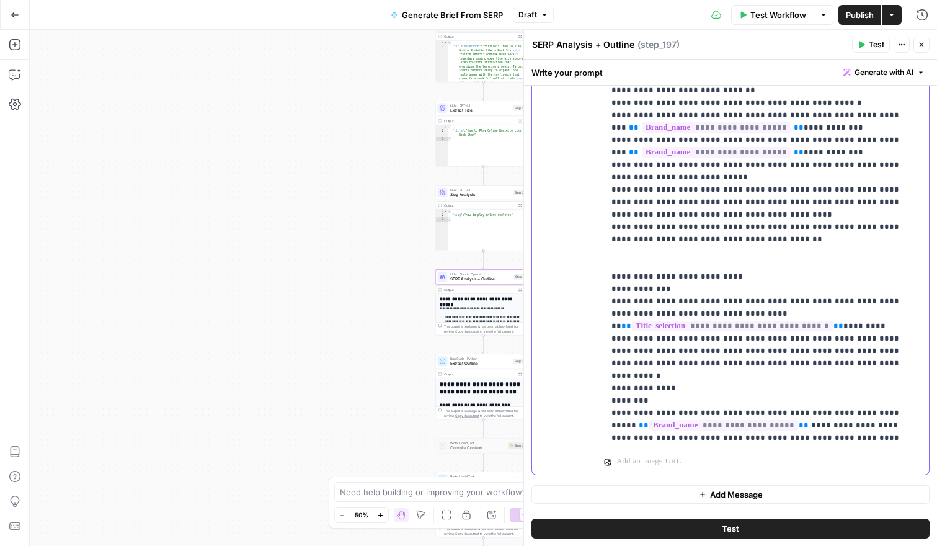
click at [621, 350] on p "**********" at bounding box center [756, 66] width 291 height 2864
click at [886, 325] on p "**********" at bounding box center [756, 66] width 291 height 2864
click at [667, 348] on p "**********" at bounding box center [756, 66] width 291 height 2864
click at [699, 526] on button "Test" at bounding box center [730, 528] width 398 height 20
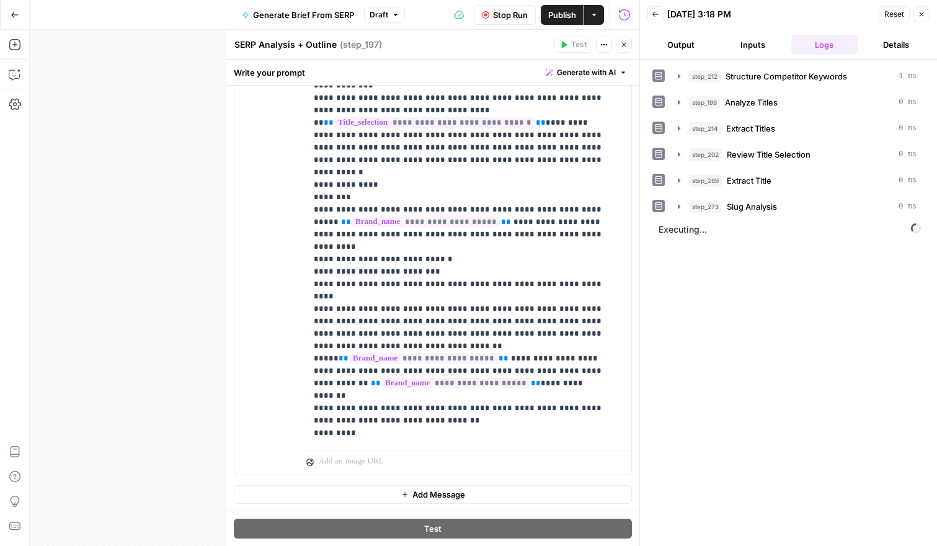
scroll to position [1568, 0]
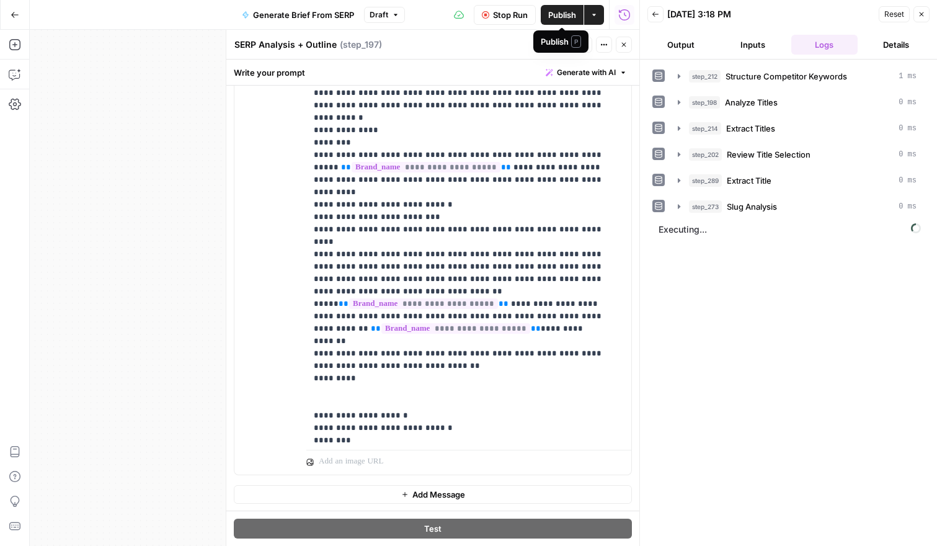
click at [554, 13] on span "Publish" at bounding box center [562, 15] width 28 height 12
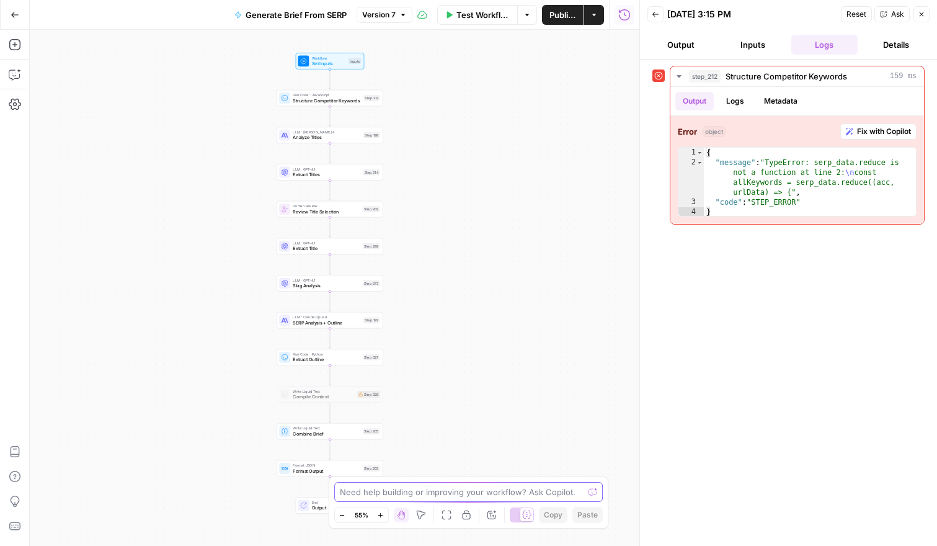
click at [437, 494] on textarea at bounding box center [462, 491] width 244 height 12
click at [436, 493] on textarea at bounding box center [462, 491] width 244 height 12
type textarea "can you fix this error"
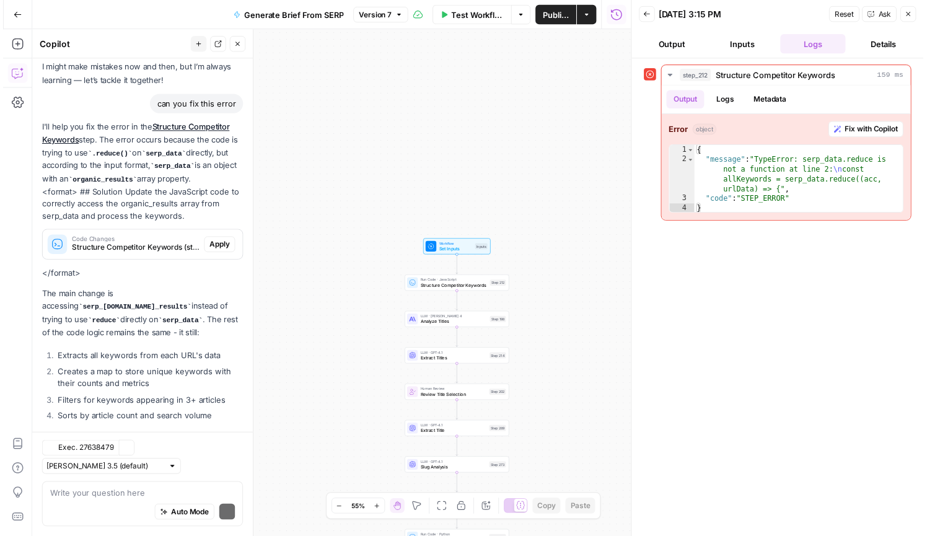
scroll to position [118, 0]
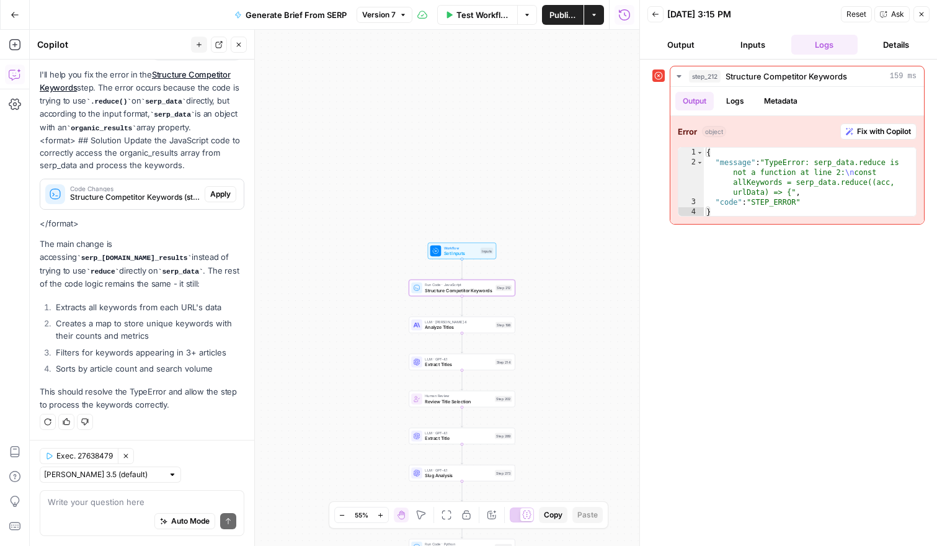
click at [219, 193] on span "Apply" at bounding box center [220, 193] width 20 height 11
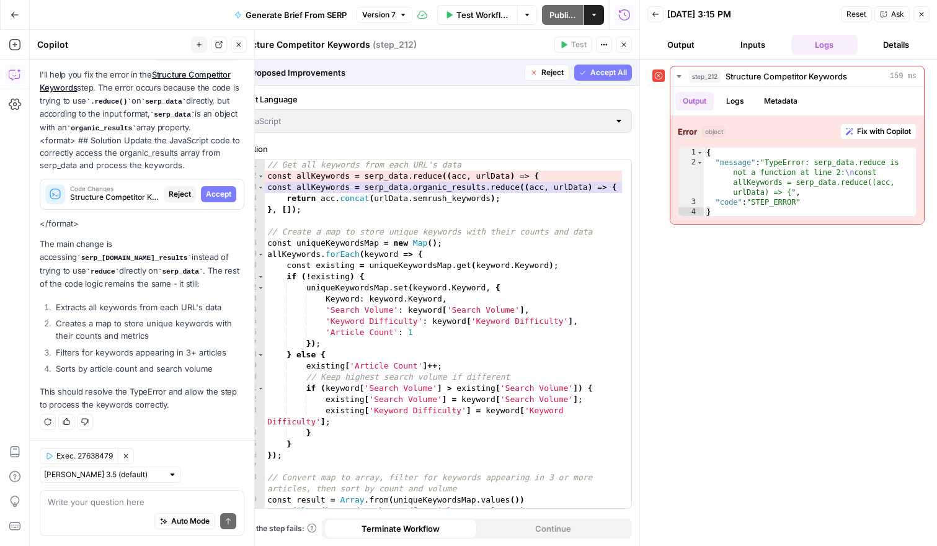
click at [206, 192] on span "Accept" at bounding box center [218, 193] width 25 height 11
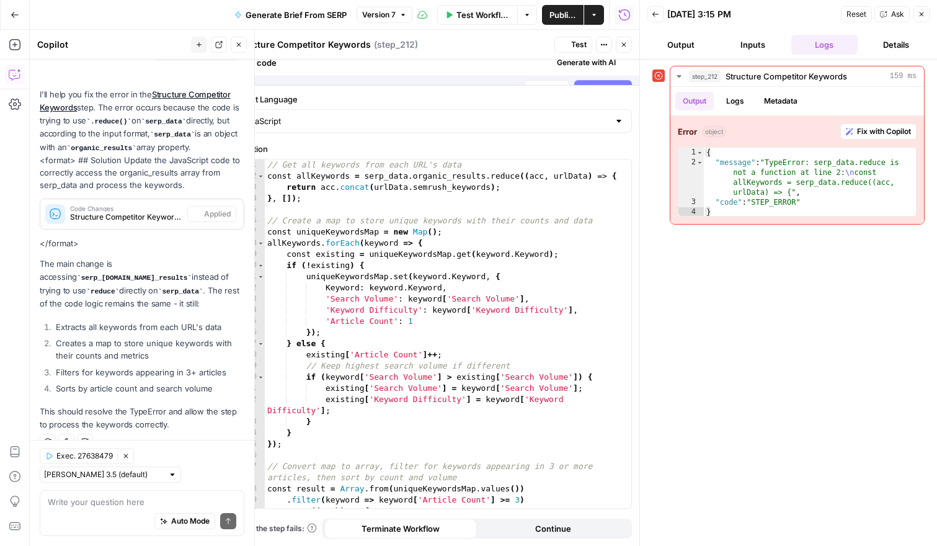
scroll to position [138, 0]
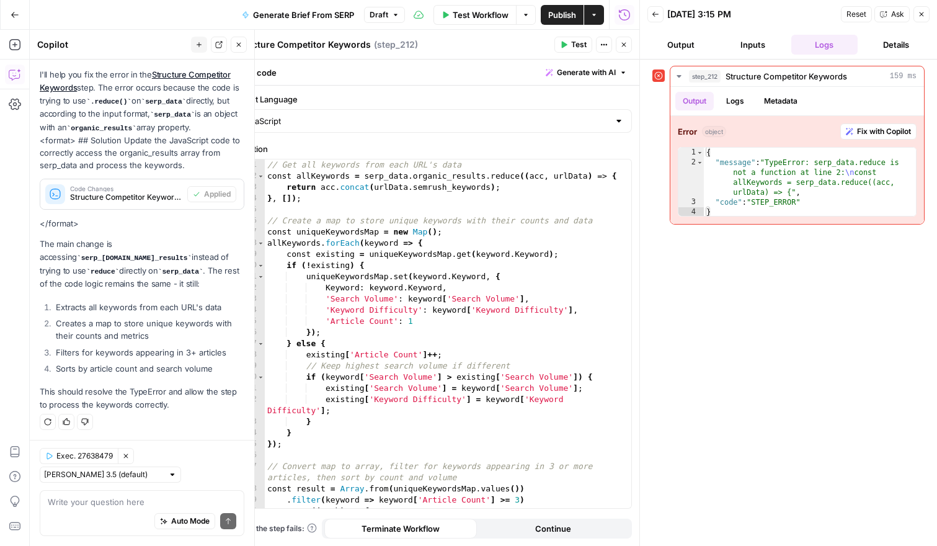
click at [122, 336] on li "Creates a map to store unique keywords with their counts and metrics" at bounding box center [149, 329] width 192 height 25
click at [472, 13] on span "Test Workflow" at bounding box center [481, 15] width 56 height 12
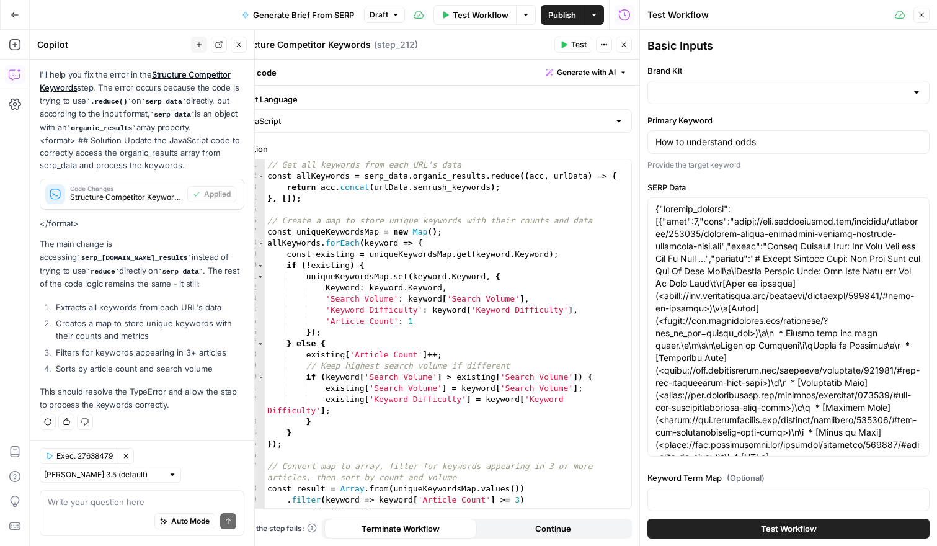
type input "Hard Rock Digital"
click at [800, 525] on span "Test Workflow" at bounding box center [789, 528] width 56 height 12
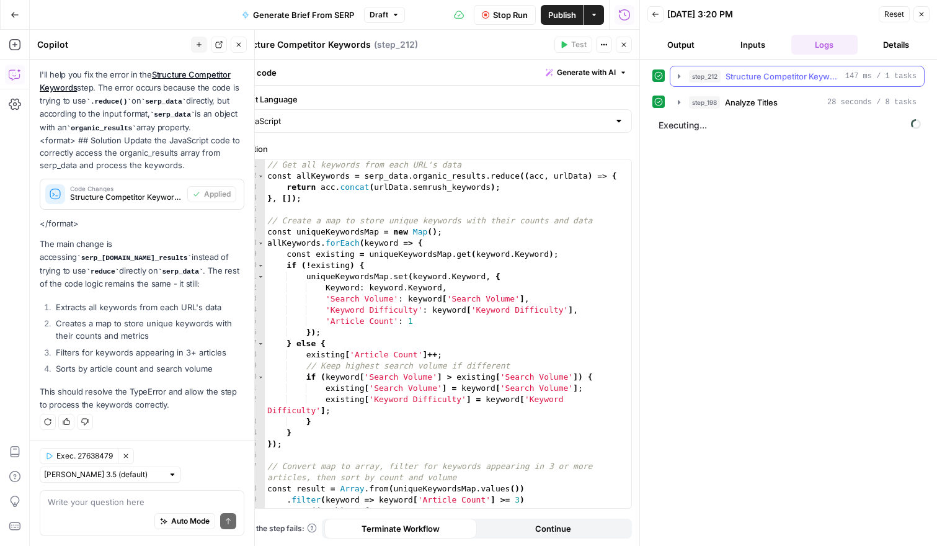
click at [677, 76] on icon "button" at bounding box center [679, 76] width 10 height 10
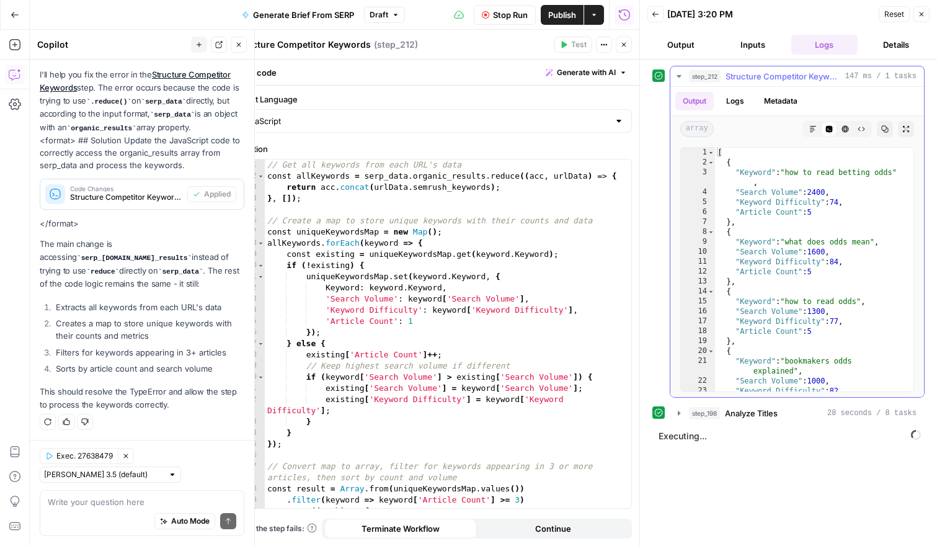
click at [677, 76] on icon "button" at bounding box center [679, 76] width 10 height 10
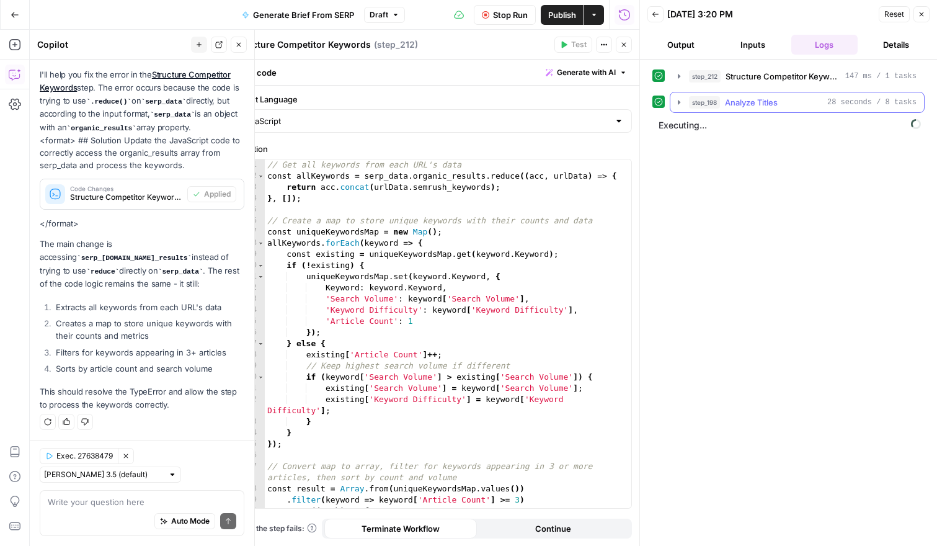
click at [678, 102] on icon "button" at bounding box center [679, 102] width 2 height 4
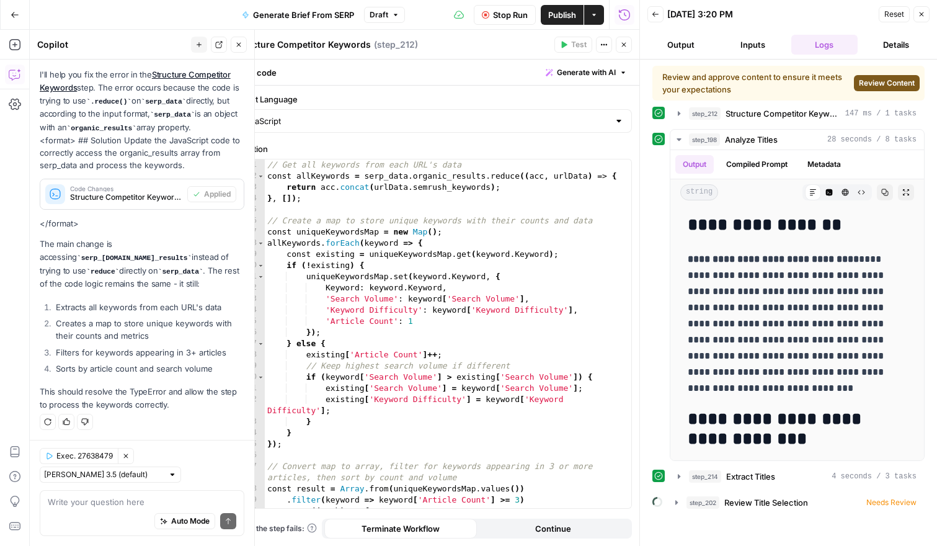
click at [885, 81] on span "Review Content" at bounding box center [887, 82] width 56 height 11
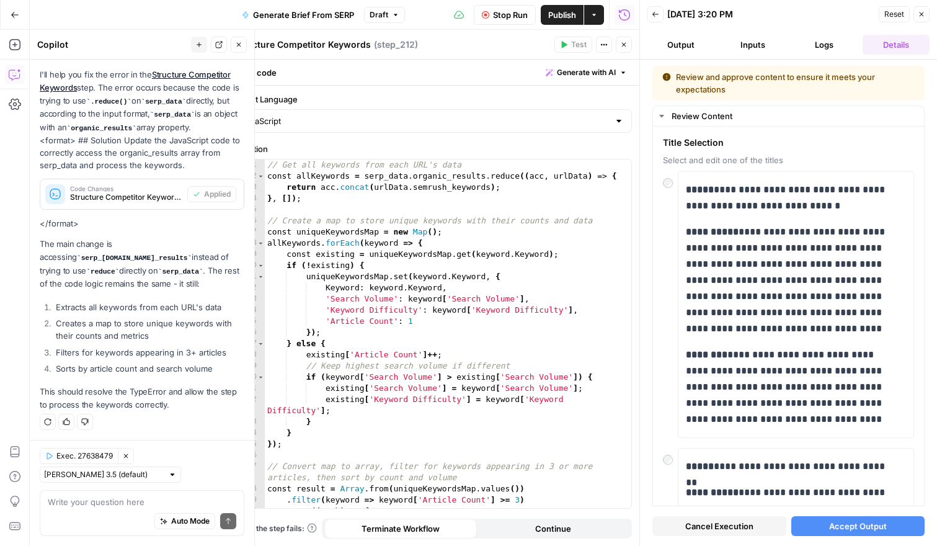
click at [852, 523] on span "Accept Output" at bounding box center [858, 525] width 58 height 12
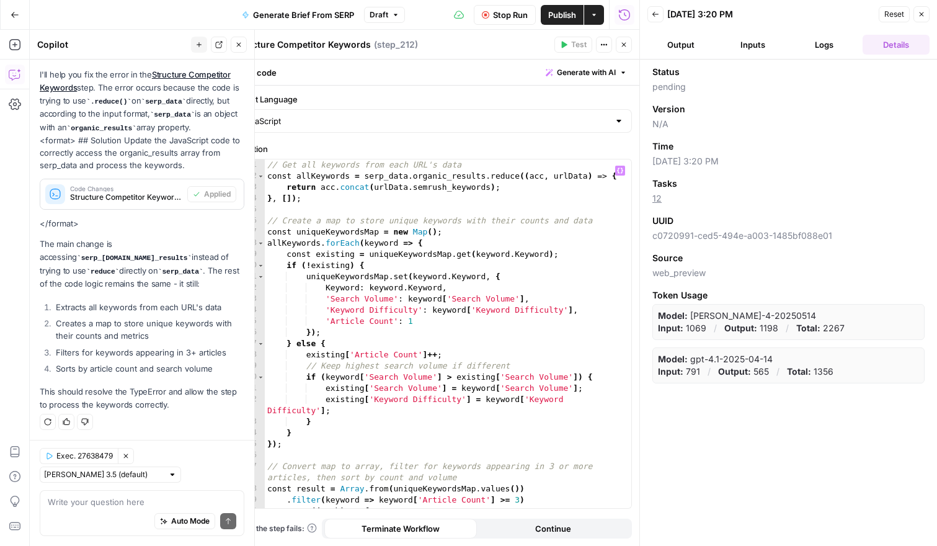
scroll to position [98, 0]
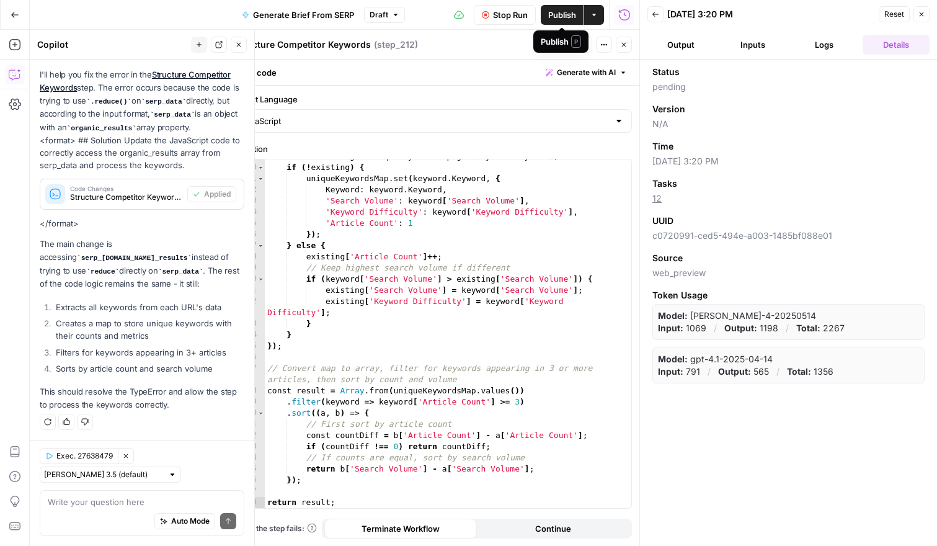
click at [560, 18] on span "Publish" at bounding box center [562, 15] width 28 height 12
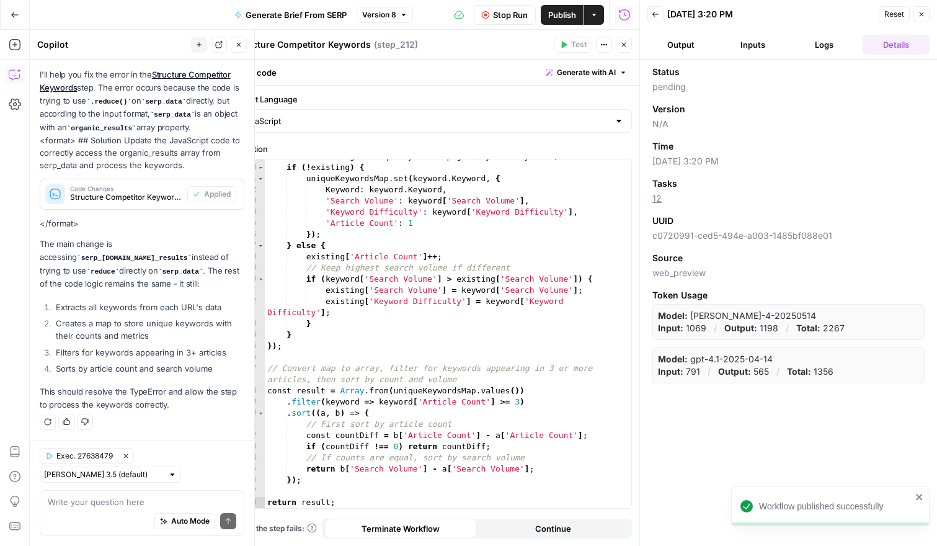
click at [864, 146] on div "Time" at bounding box center [788, 146] width 272 height 12
click at [657, 41] on button "Output" at bounding box center [680, 45] width 67 height 20
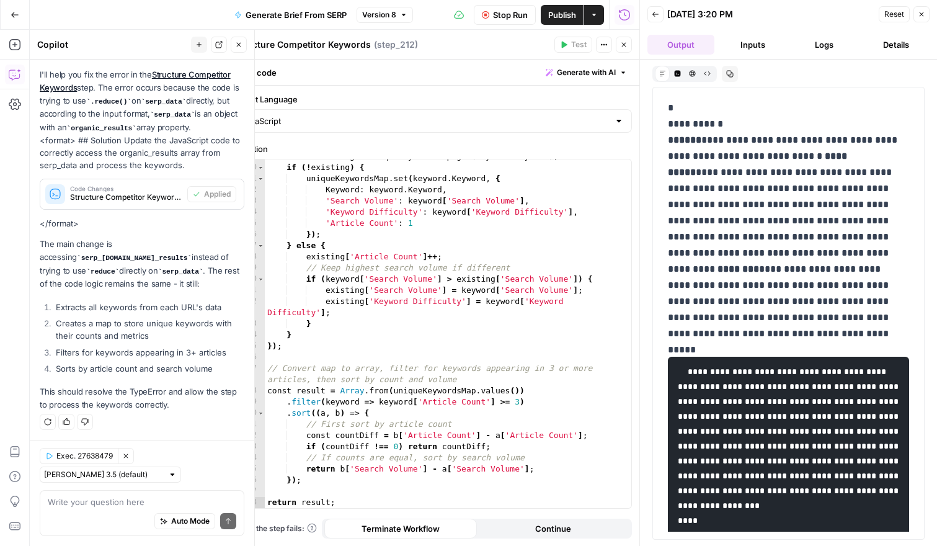
click at [17, 15] on icon "button" at bounding box center [15, 15] width 9 height 9
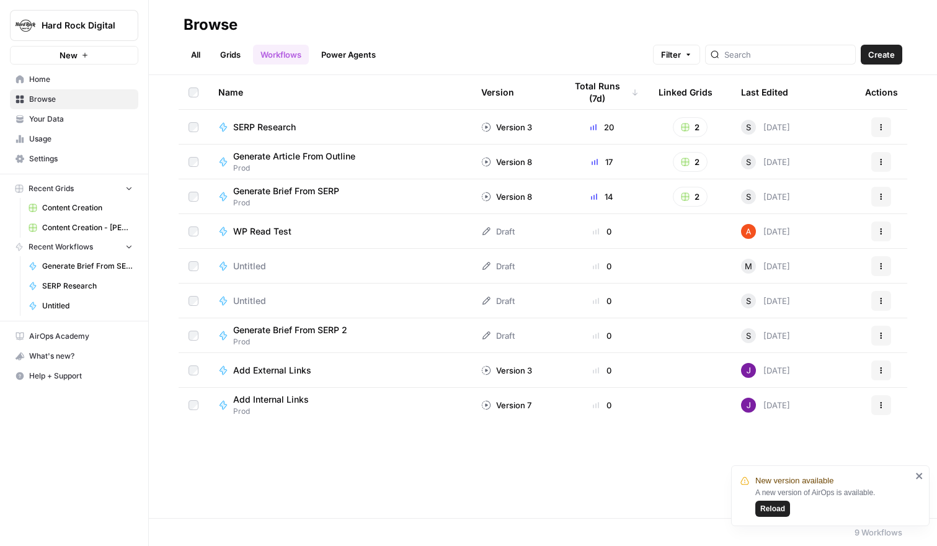
click at [389, 195] on div "Generate Brief From SERP Prod" at bounding box center [339, 197] width 243 height 24
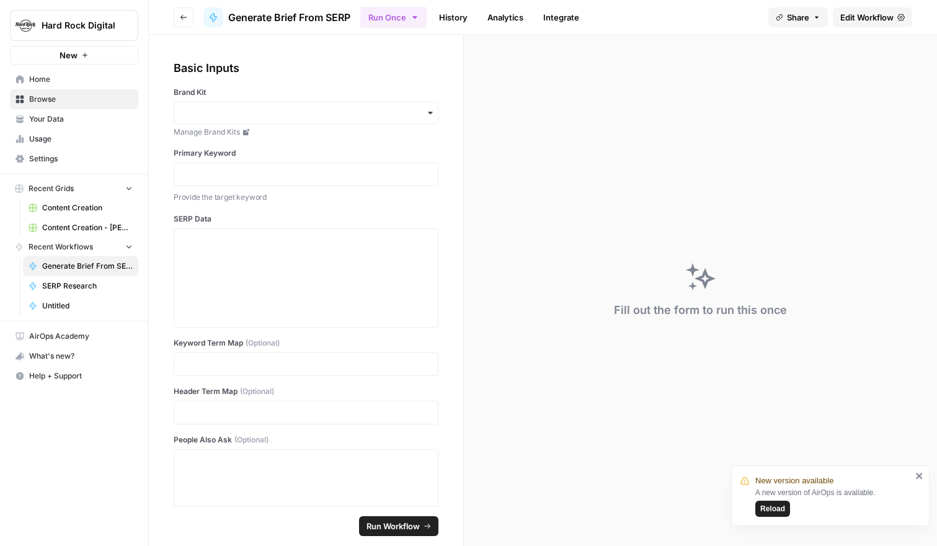
click at [79, 206] on span "Content Creation" at bounding box center [87, 207] width 91 height 11
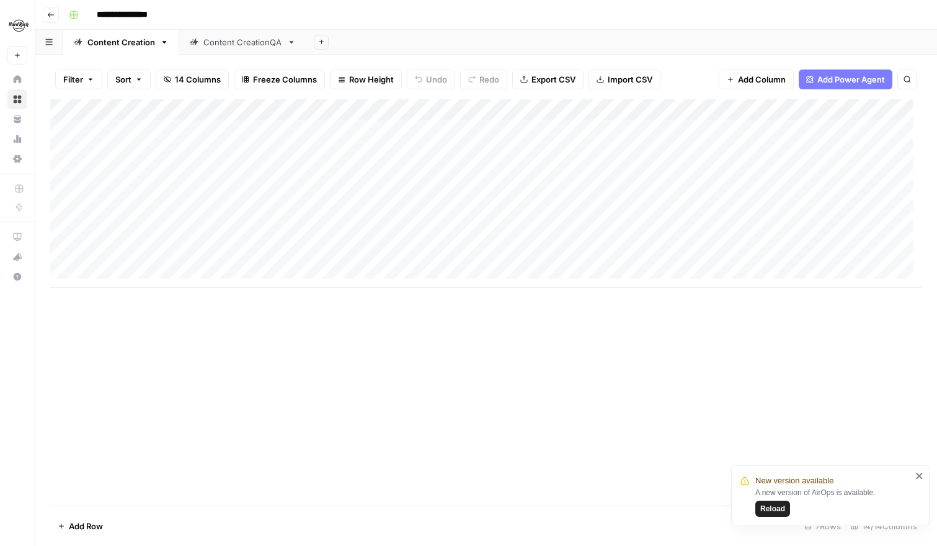
click at [529, 125] on div "Add Column" at bounding box center [486, 193] width 872 height 188
click at [576, 128] on div "Add Column" at bounding box center [486, 193] width 872 height 188
click at [576, 128] on div at bounding box center [576, 129] width 192 height 23
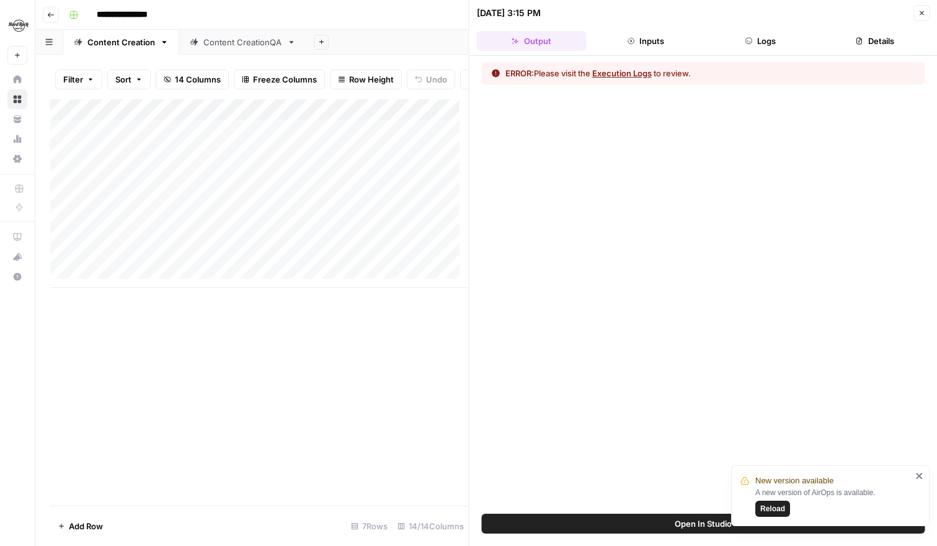
click at [624, 72] on button "Execution Logs" at bounding box center [622, 73] width 60 height 12
